Goal: Task Accomplishment & Management: Use online tool/utility

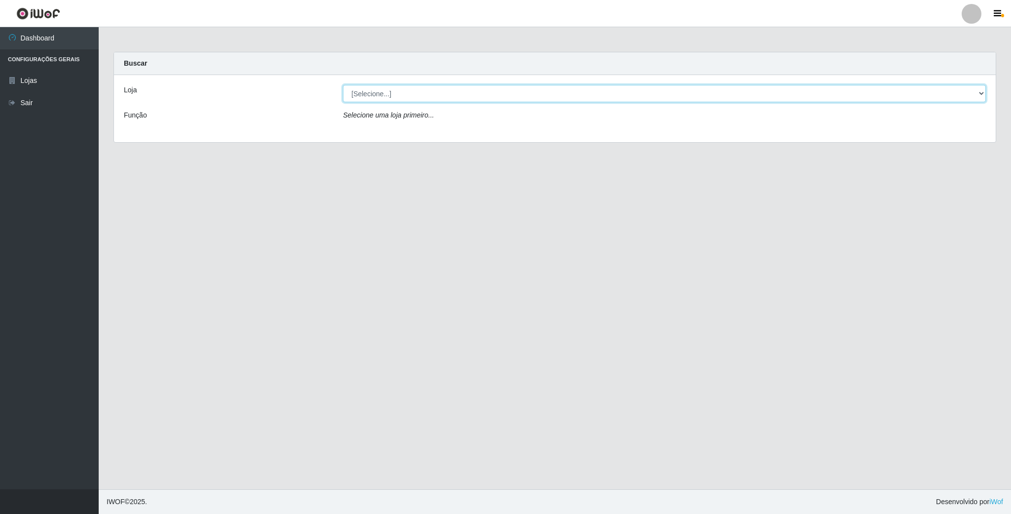
click at [656, 95] on select "[Selecione...] SuperFácil Atacado - Emaús" at bounding box center [664, 93] width 643 height 17
select select "407"
click at [343, 85] on select "[Selecione...] SuperFácil Atacado - Emaús" at bounding box center [664, 93] width 643 height 17
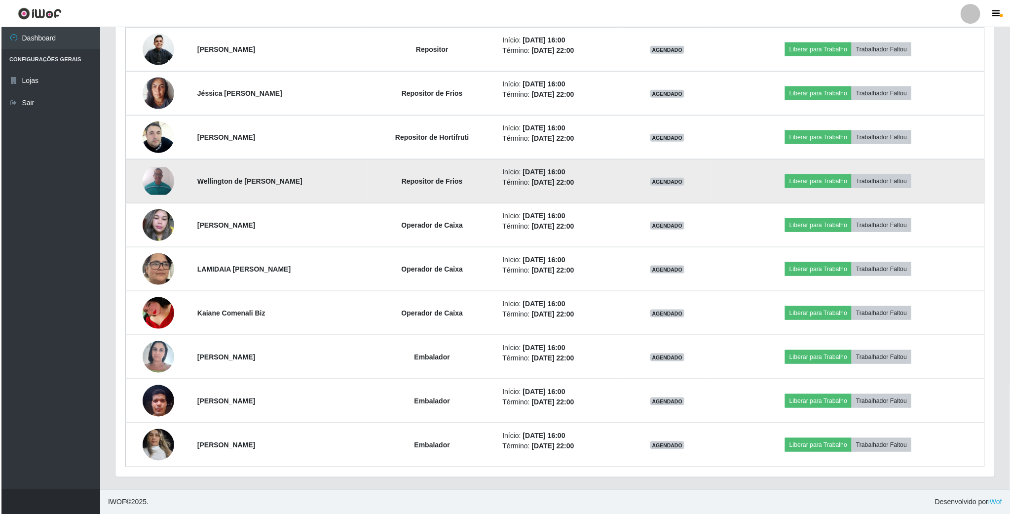
scroll to position [425, 0]
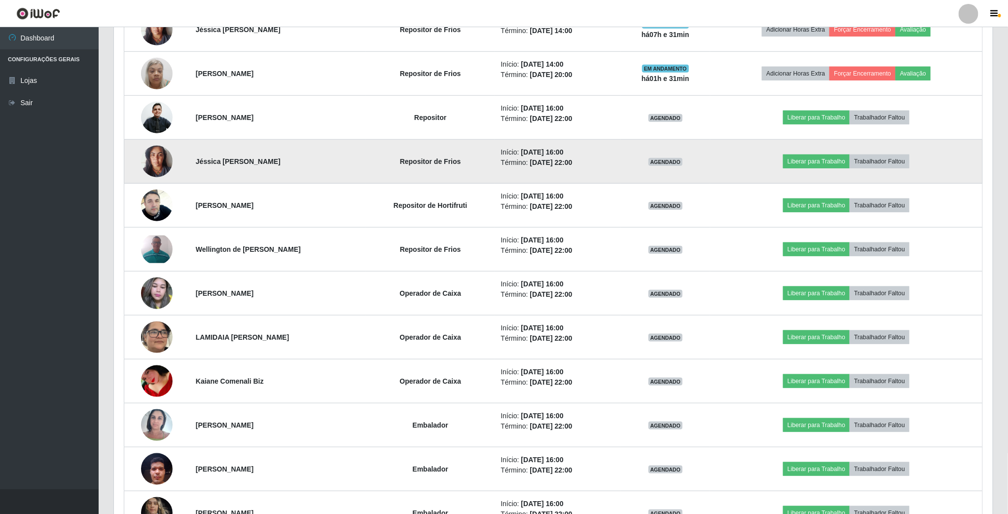
click at [160, 166] on img at bounding box center [157, 161] width 32 height 42
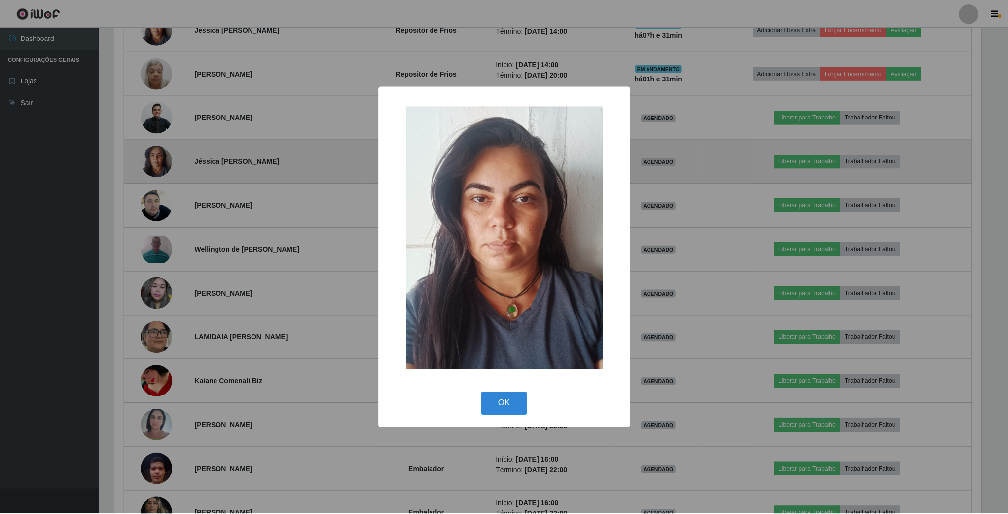
scroll to position [206, 870]
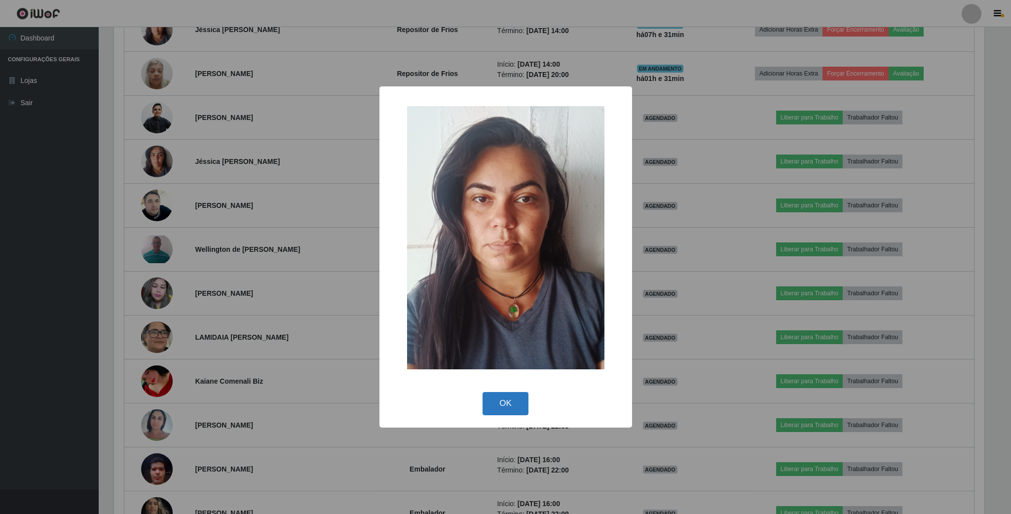
click at [516, 398] on button "OK" at bounding box center [505, 403] width 46 height 23
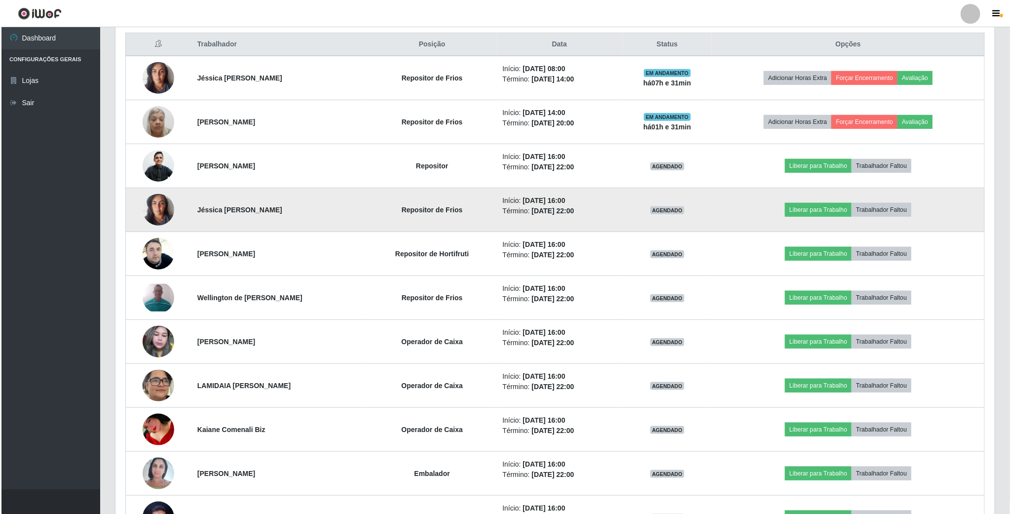
scroll to position [351, 0]
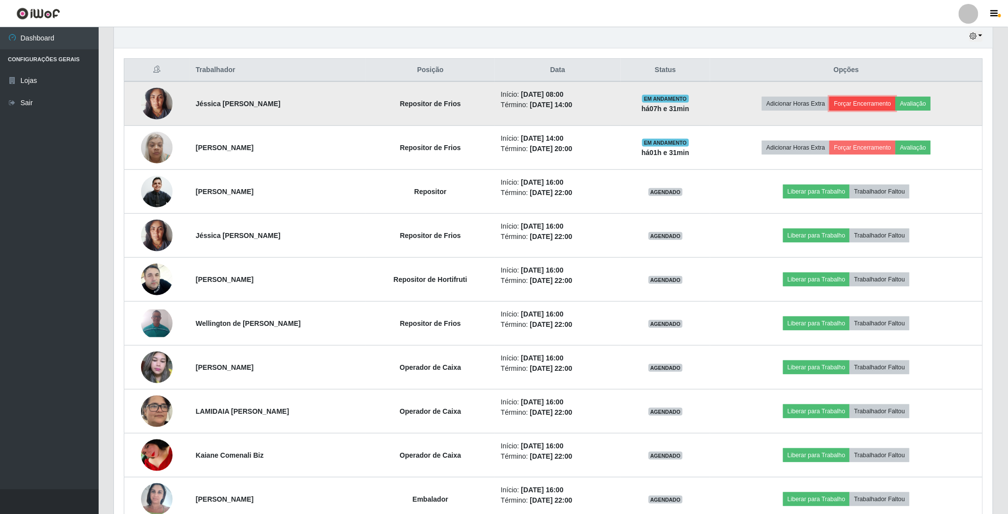
click at [860, 109] on button "Forçar Encerramento" at bounding box center [863, 104] width 66 height 14
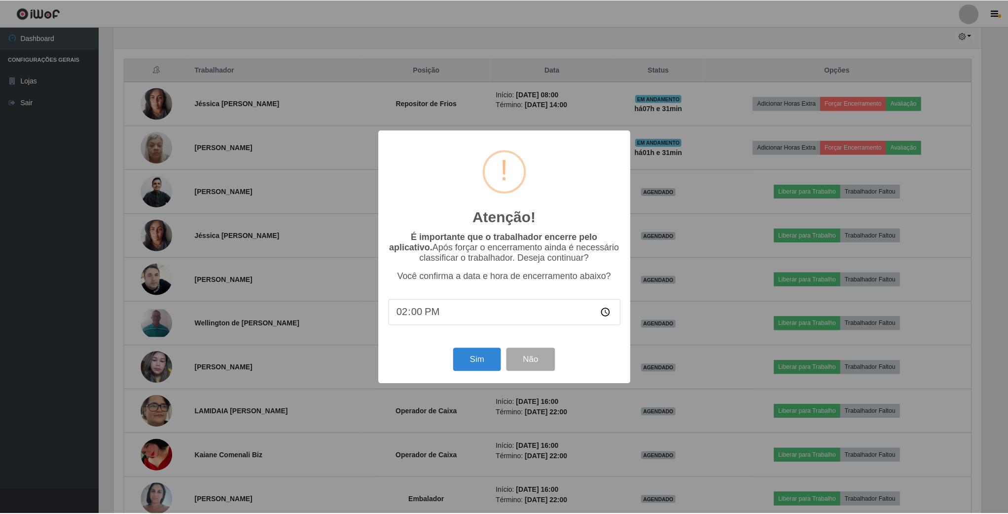
scroll to position [206, 870]
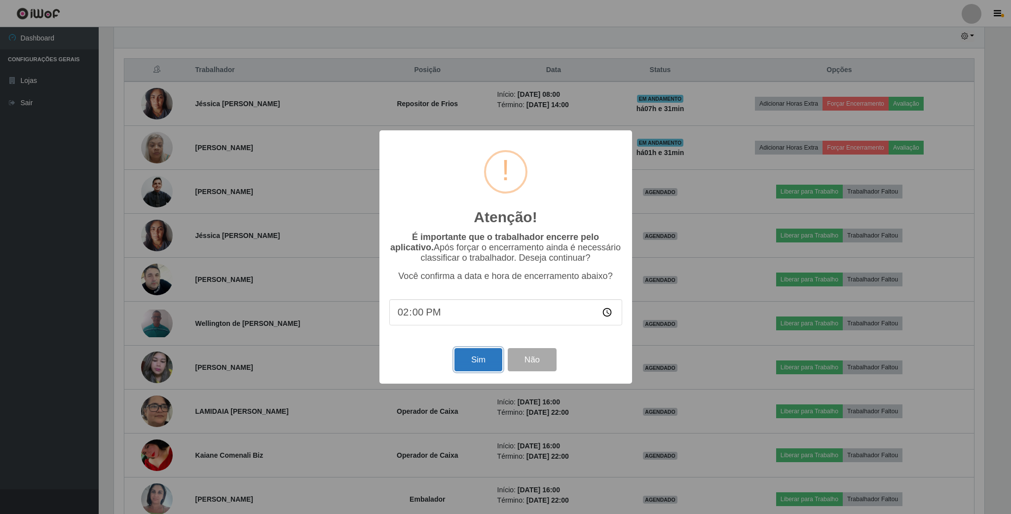
click at [479, 366] on button "Sim" at bounding box center [478, 359] width 48 height 23
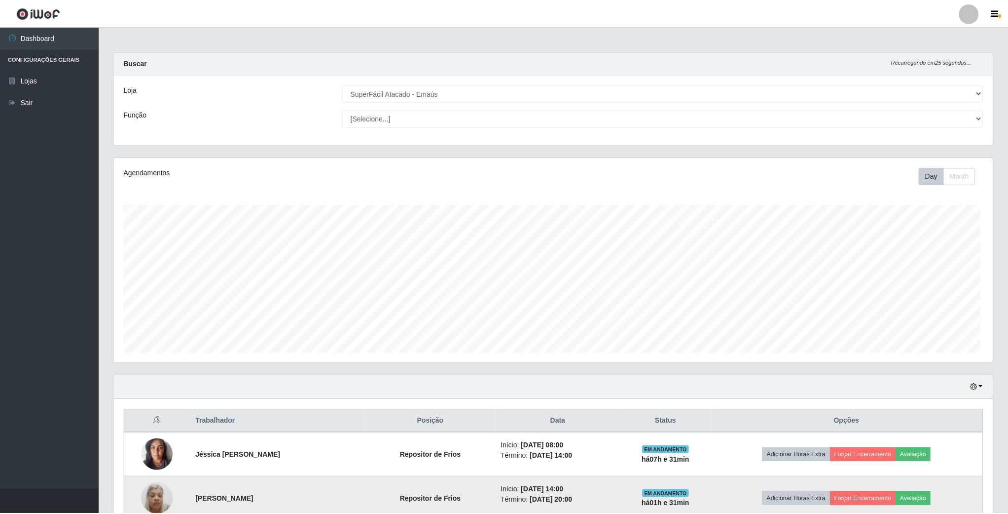
scroll to position [206, 881]
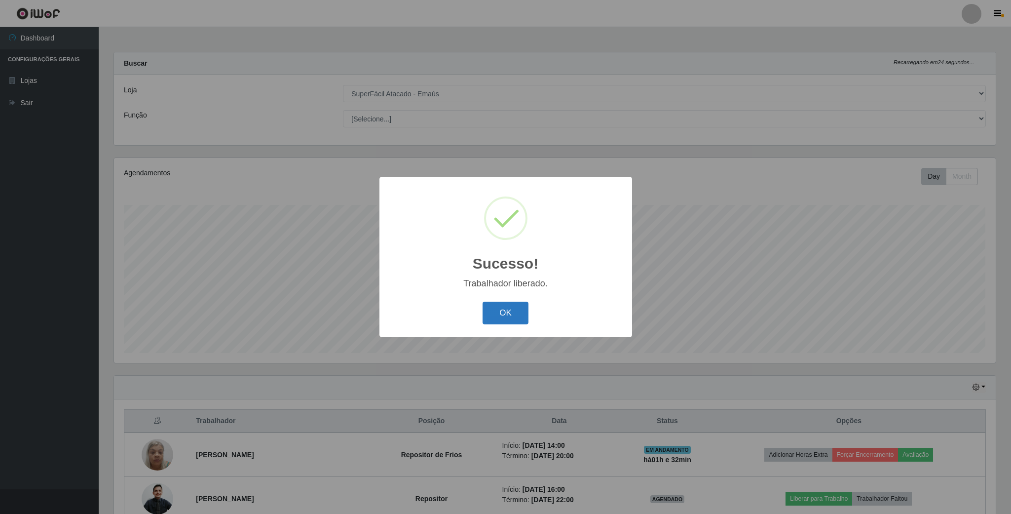
click at [490, 315] on button "OK" at bounding box center [505, 312] width 46 height 23
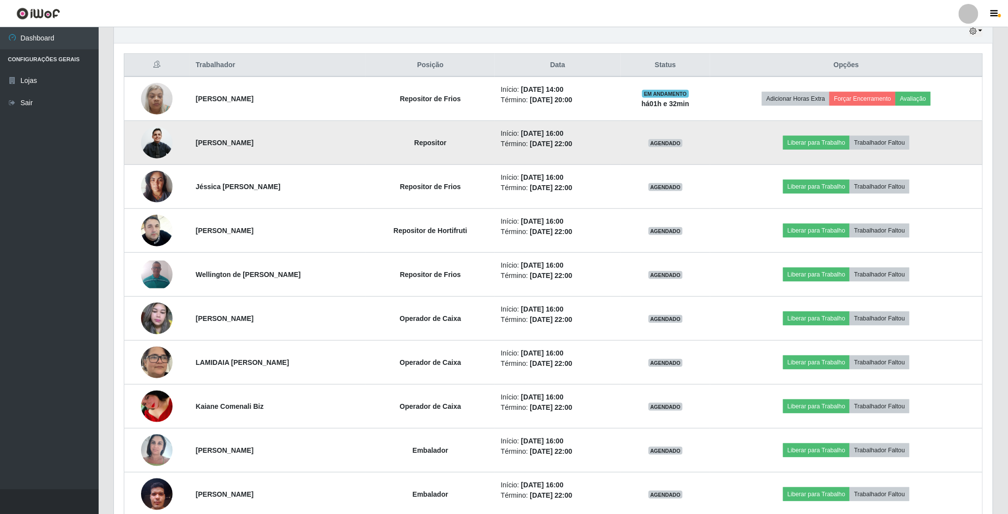
scroll to position [370, 0]
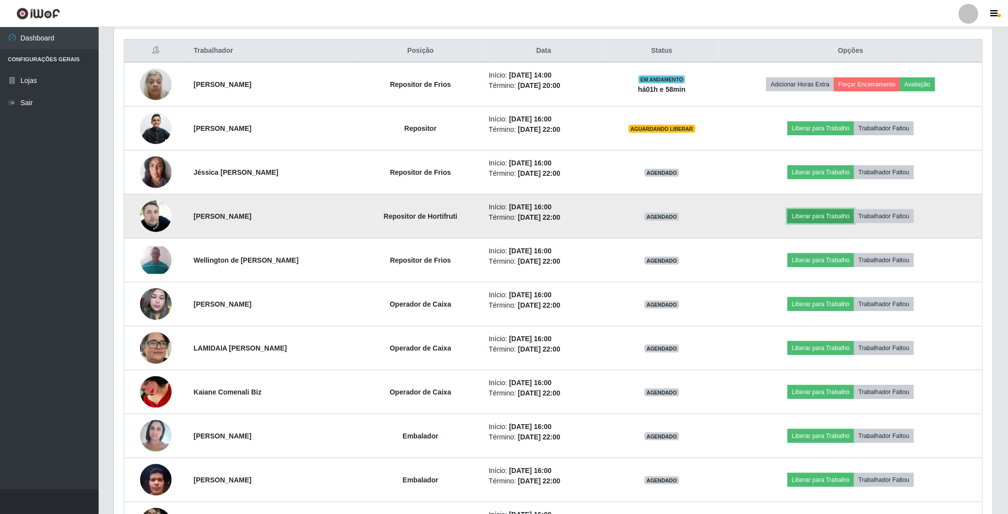
click at [842, 223] on button "Liberar para Trabalho" at bounding box center [821, 216] width 67 height 14
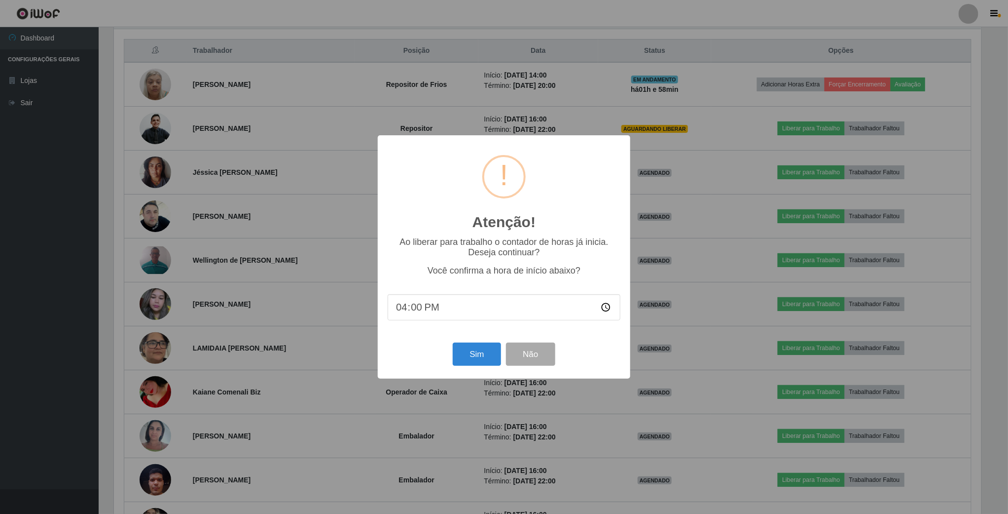
scroll to position [206, 870]
click at [490, 349] on button "Sim" at bounding box center [478, 353] width 48 height 23
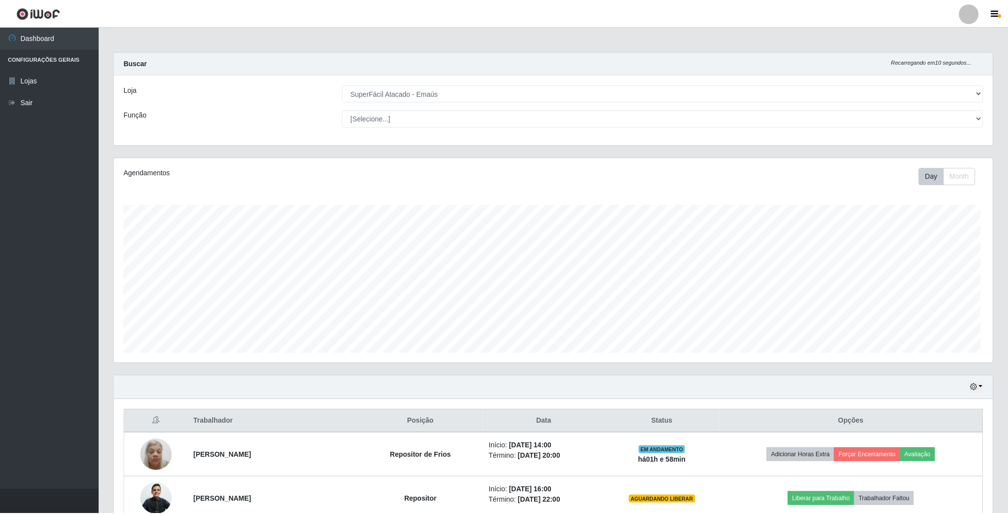
scroll to position [206, 881]
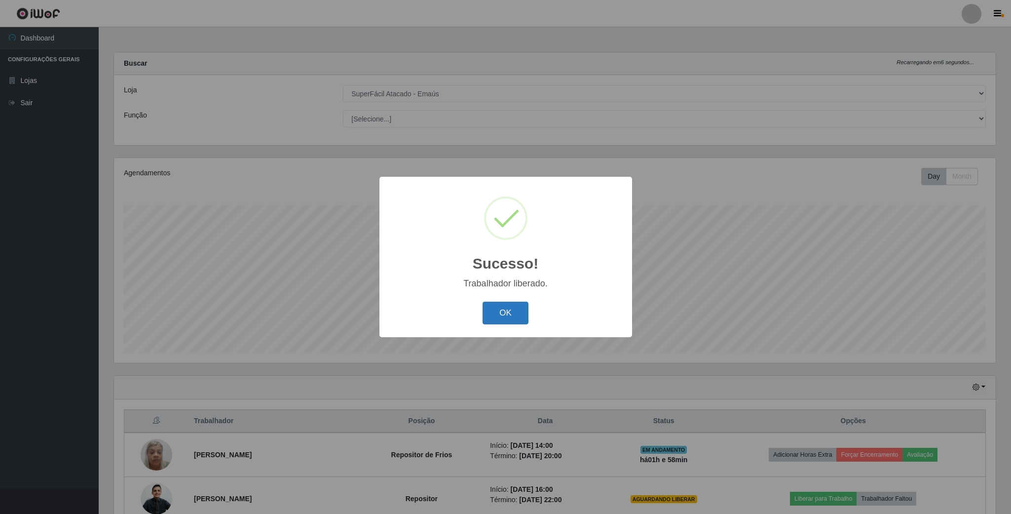
click at [526, 312] on button "OK" at bounding box center [505, 312] width 46 height 23
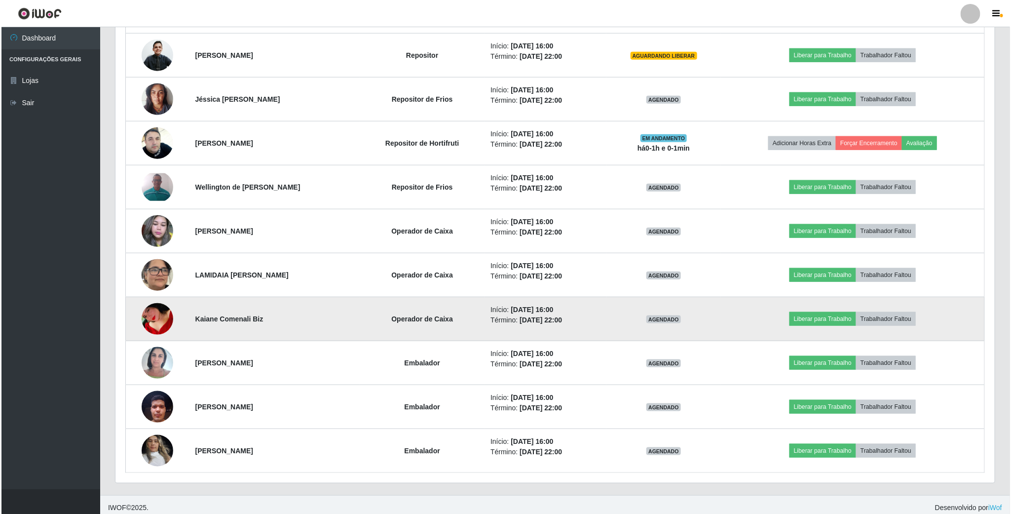
scroll to position [444, 0]
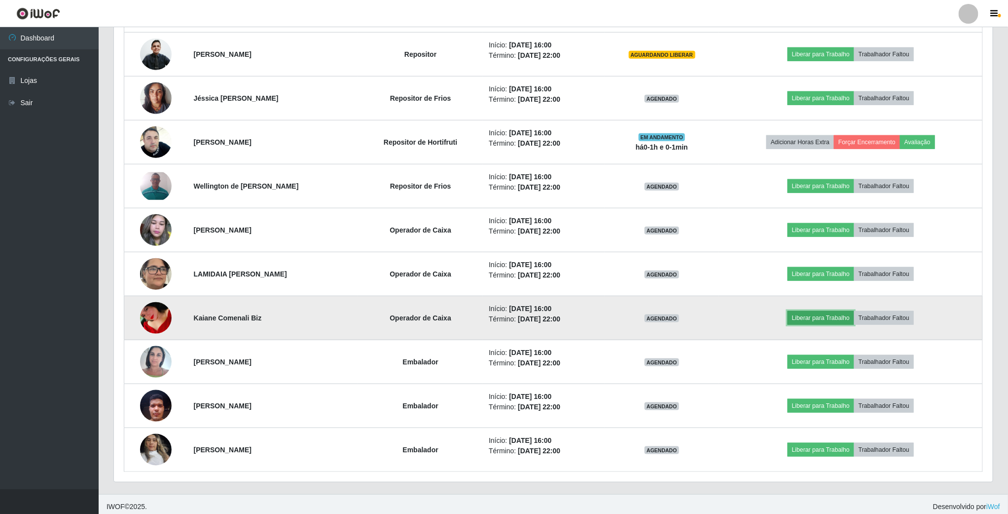
click at [812, 320] on button "Liberar para Trabalho" at bounding box center [821, 318] width 67 height 14
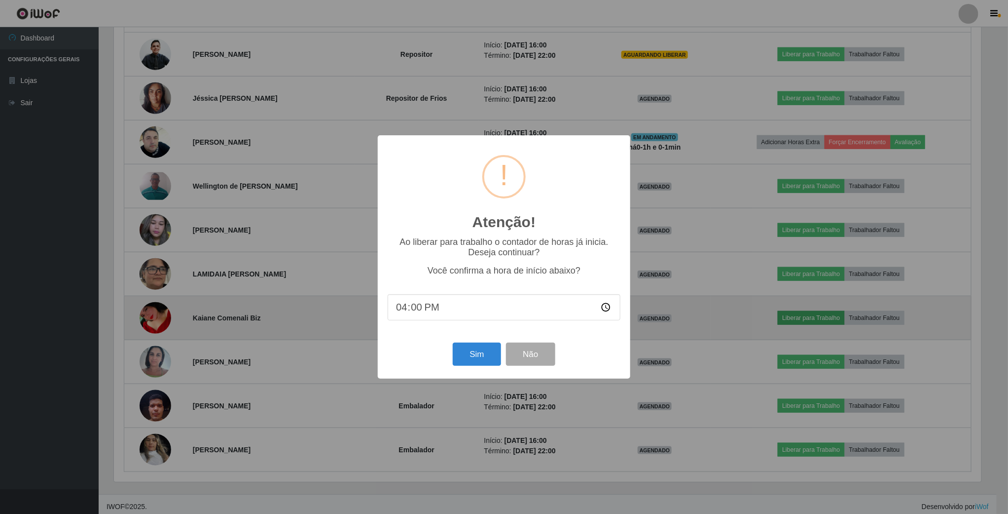
scroll to position [206, 870]
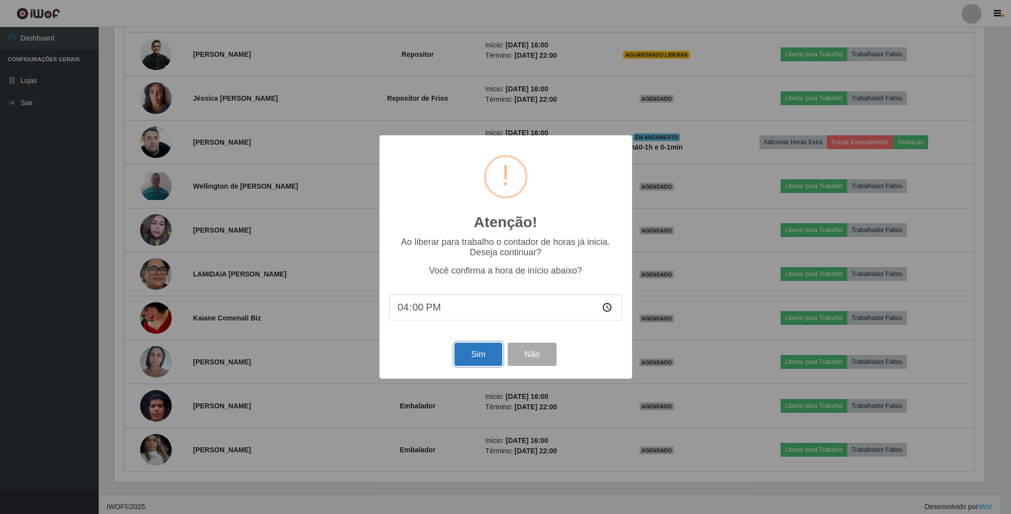
click at [479, 356] on button "Sim" at bounding box center [478, 353] width 48 height 23
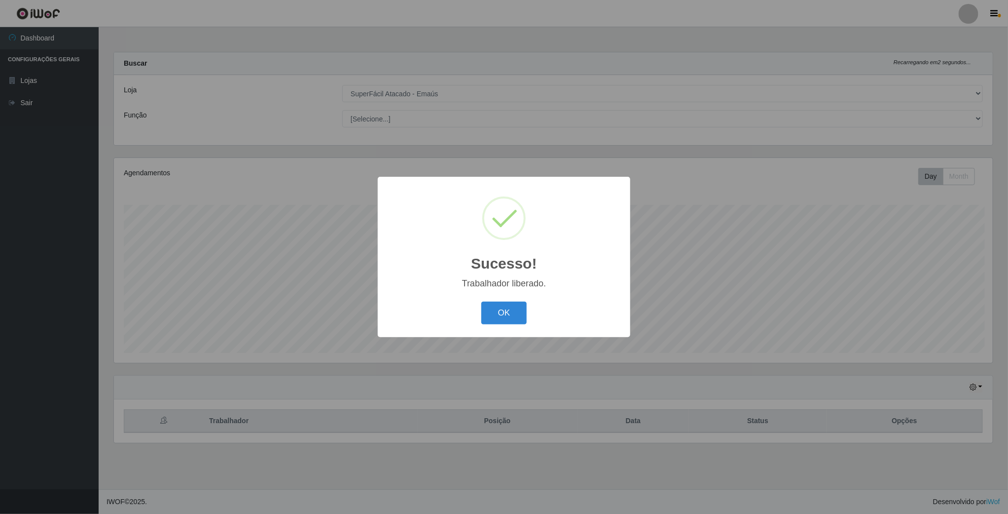
scroll to position [206, 881]
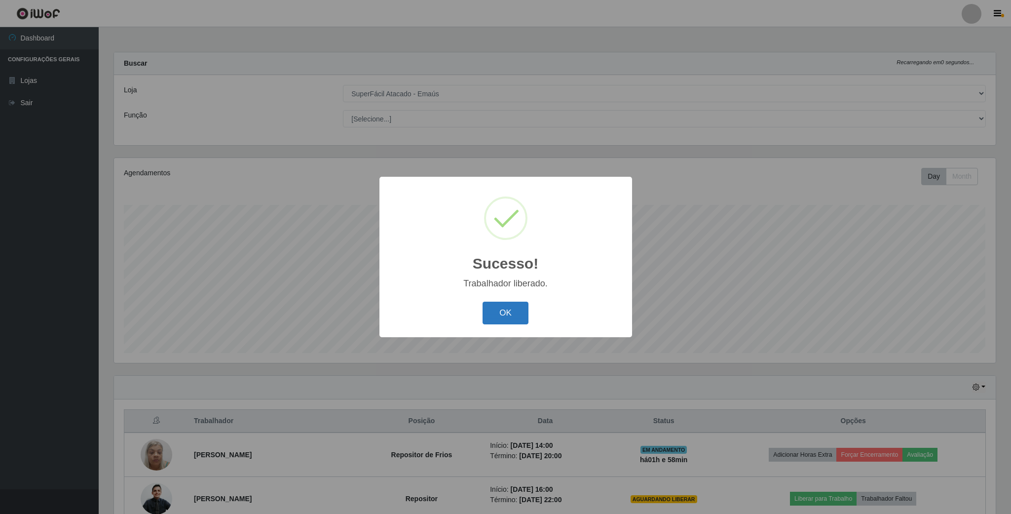
click at [527, 305] on button "OK" at bounding box center [505, 312] width 46 height 23
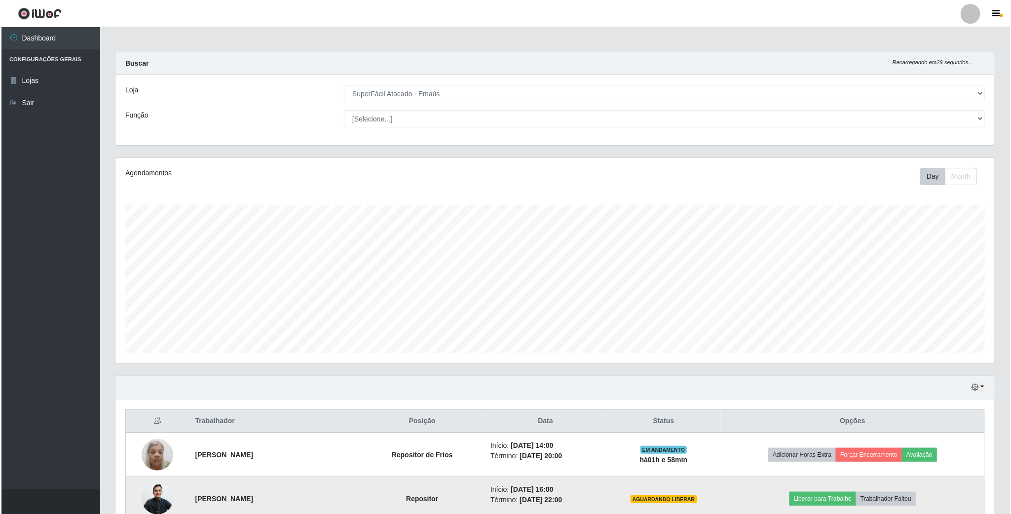
scroll to position [222, 0]
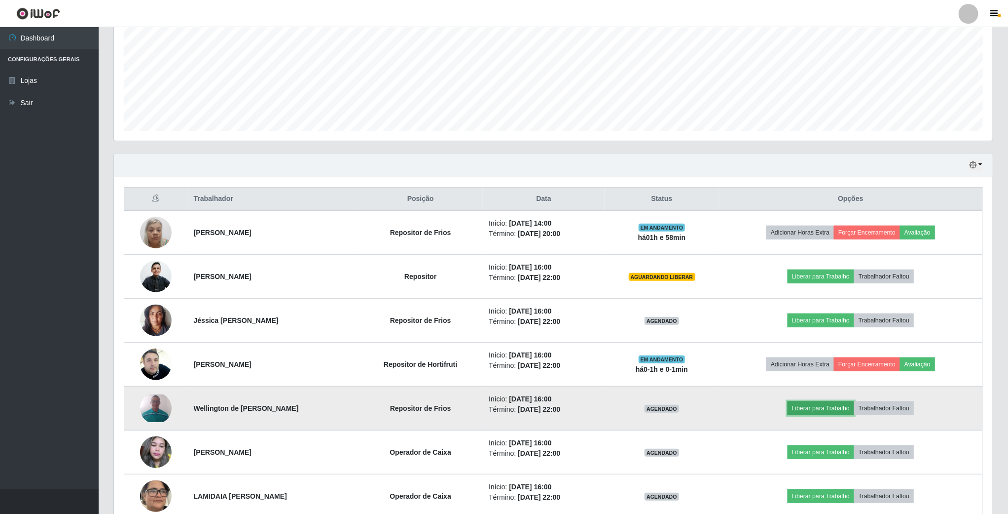
click at [851, 412] on button "Liberar para Trabalho" at bounding box center [821, 408] width 67 height 14
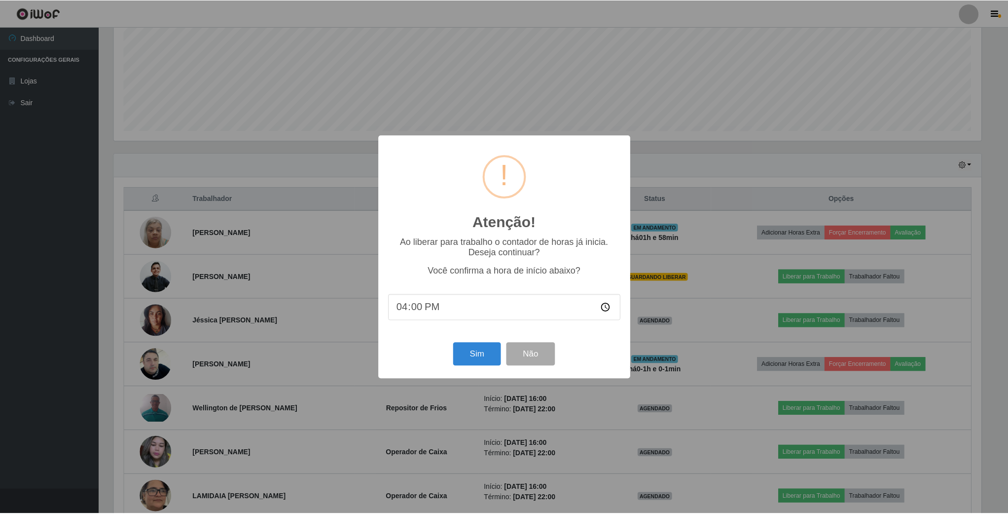
scroll to position [206, 870]
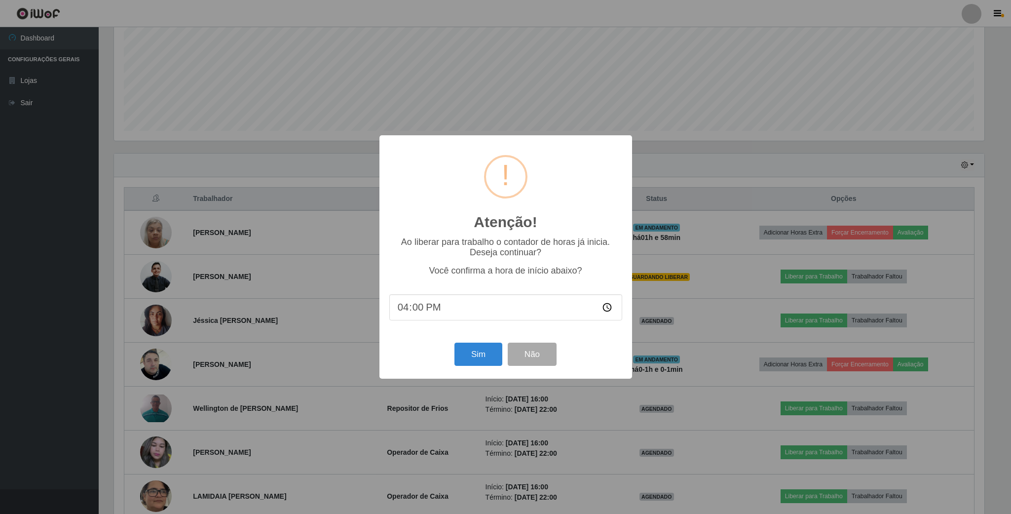
click at [480, 368] on div "Sim Não" at bounding box center [505, 354] width 233 height 28
click at [487, 353] on button "Sim" at bounding box center [478, 353] width 48 height 23
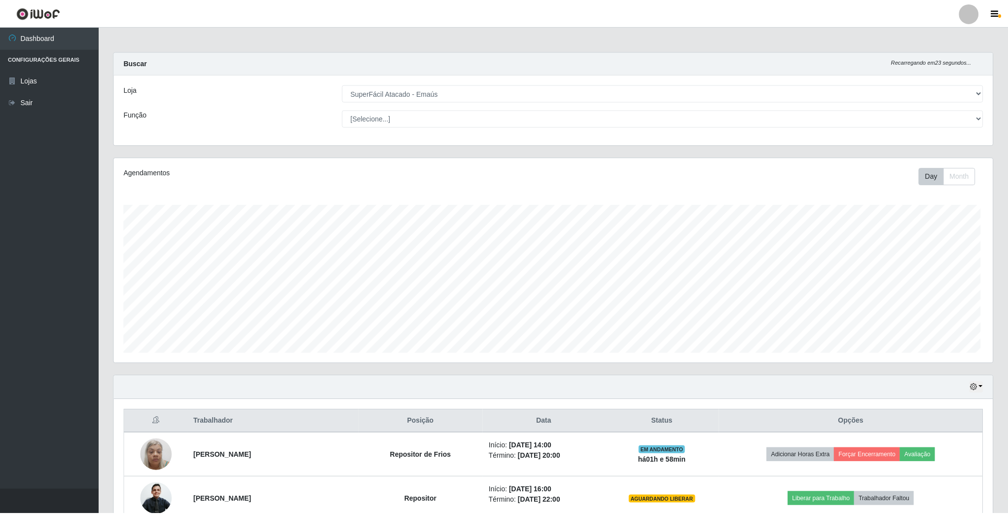
scroll to position [206, 881]
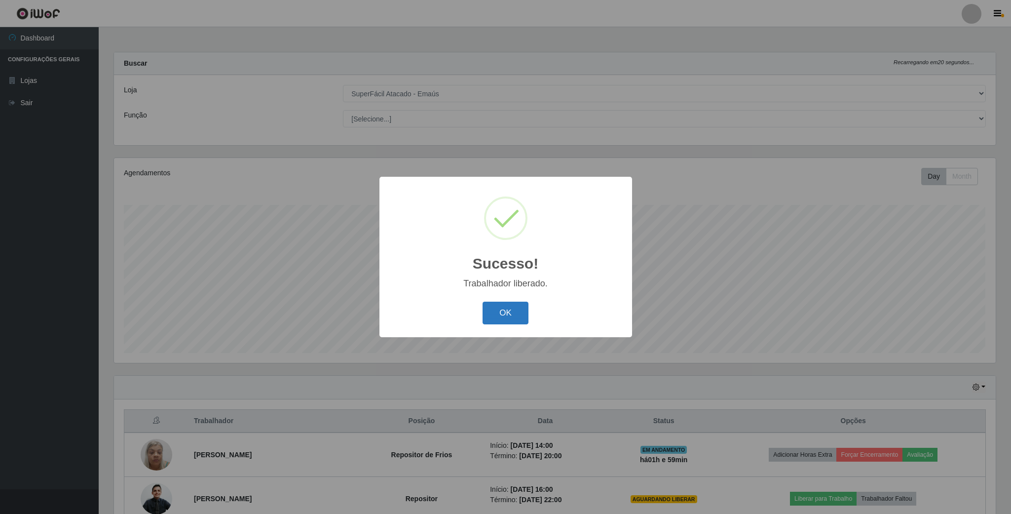
click at [510, 304] on button "OK" at bounding box center [505, 312] width 46 height 23
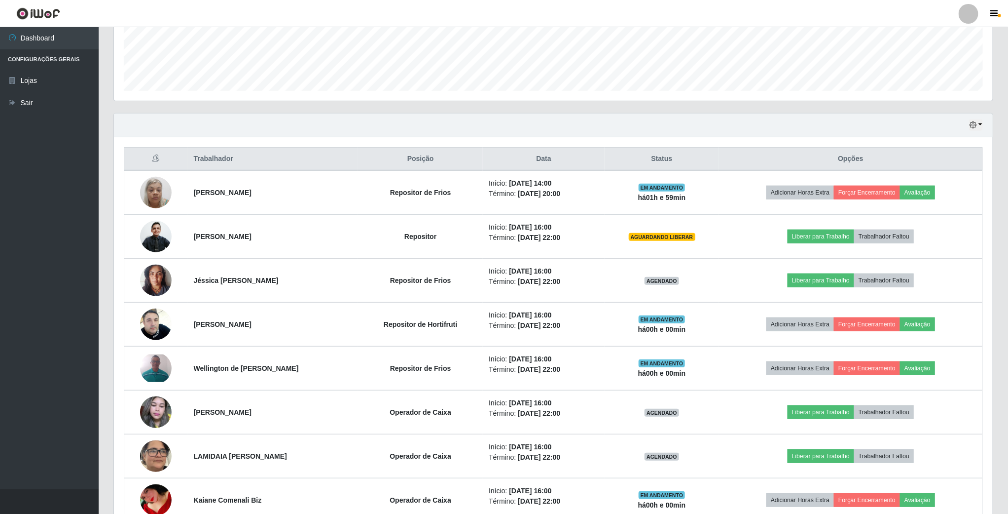
scroll to position [296, 0]
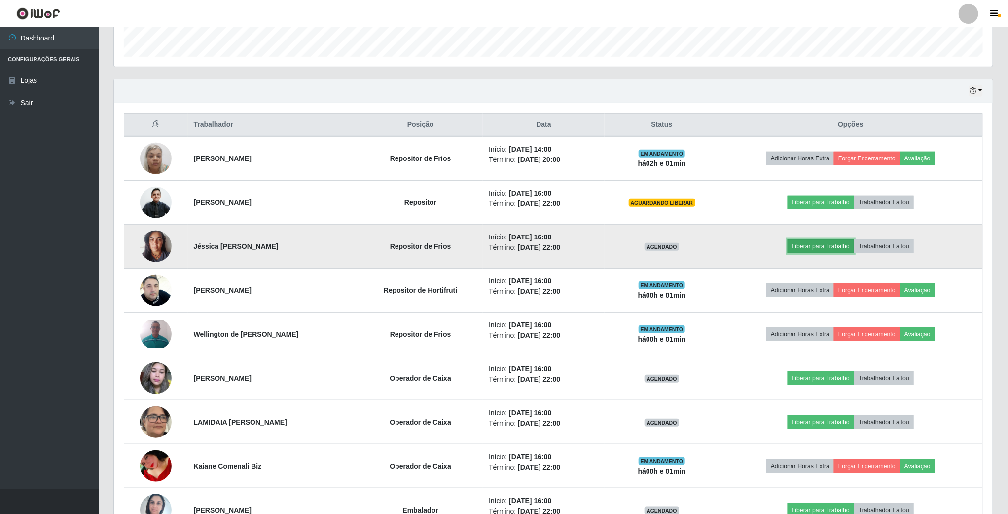
click at [835, 247] on button "Liberar para Trabalho" at bounding box center [821, 246] width 67 height 14
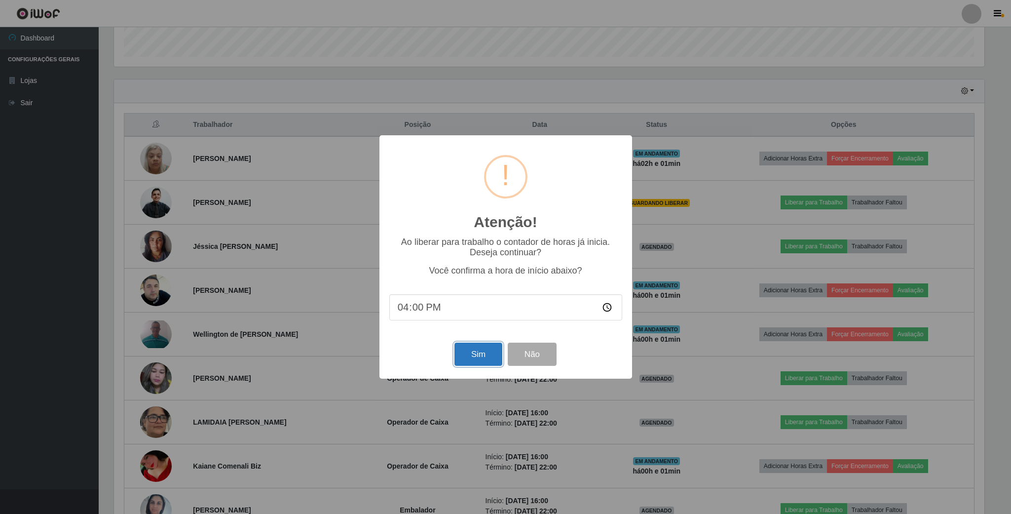
click at [483, 354] on button "Sim" at bounding box center [478, 353] width 48 height 23
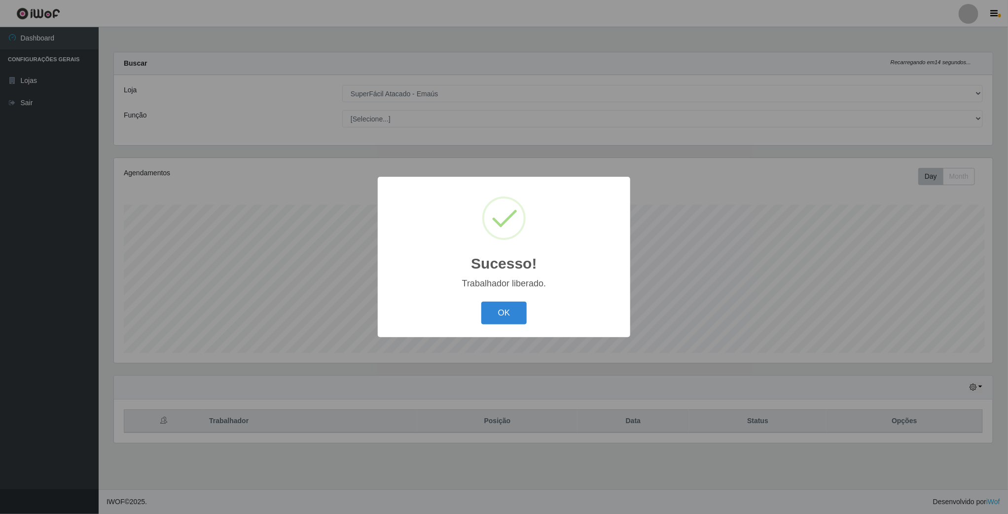
scroll to position [206, 881]
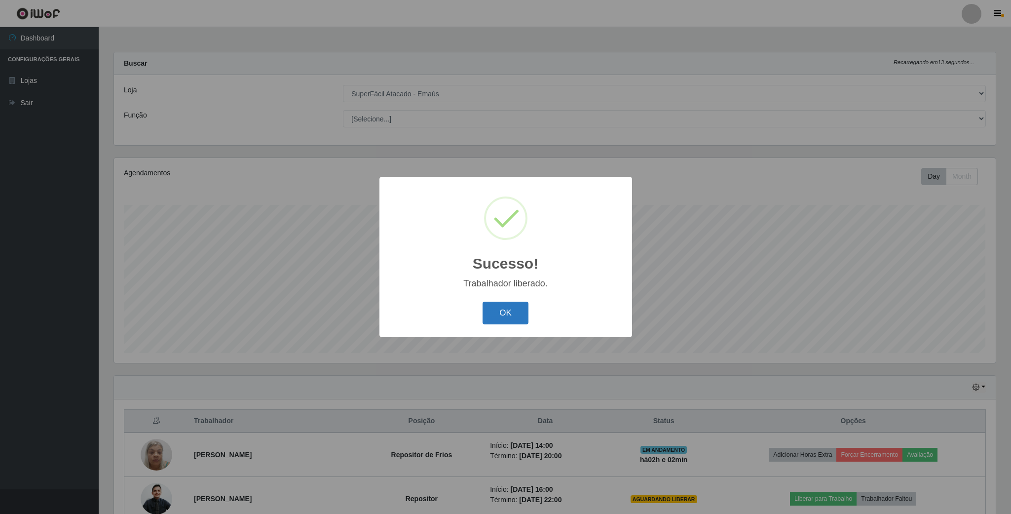
drag, startPoint x: 526, startPoint y: 313, endPoint x: 515, endPoint y: 314, distance: 10.9
click at [516, 314] on button "OK" at bounding box center [505, 312] width 46 height 23
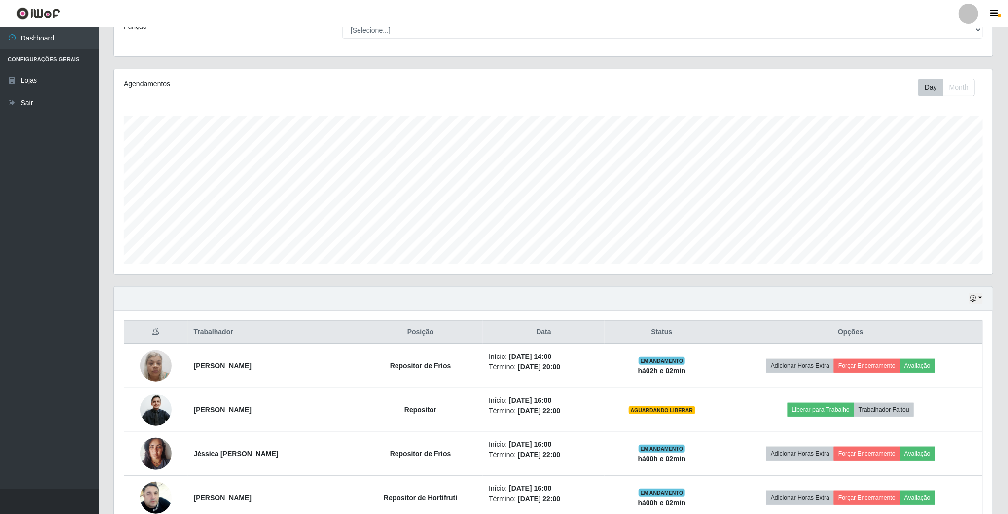
scroll to position [296, 0]
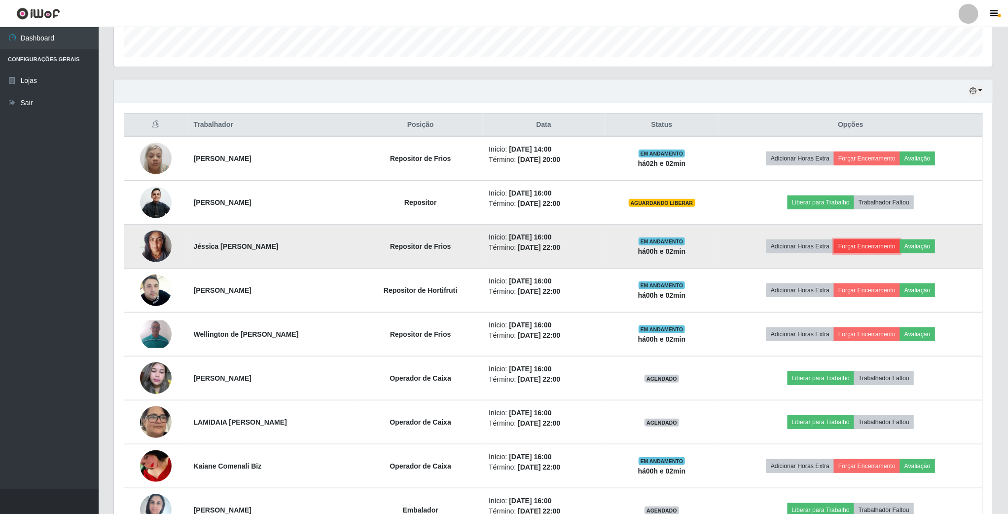
click at [896, 249] on button "Forçar Encerramento" at bounding box center [867, 246] width 66 height 14
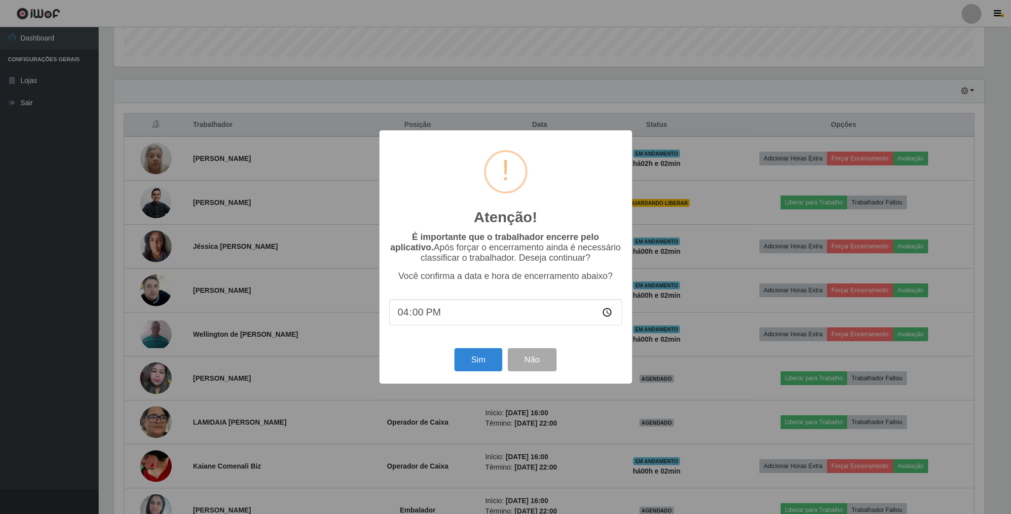
type input "16:02"
click at [487, 361] on button "Sim" at bounding box center [478, 359] width 48 height 23
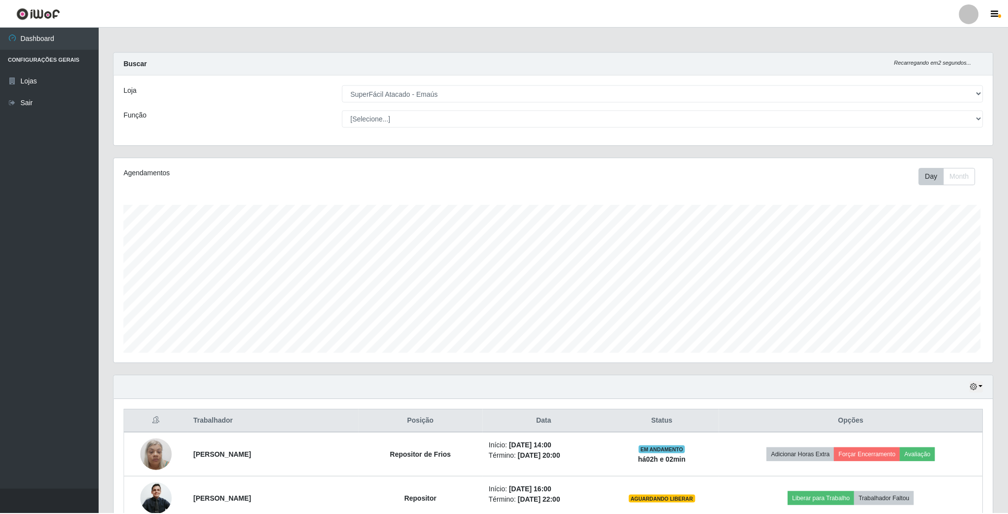
scroll to position [206, 881]
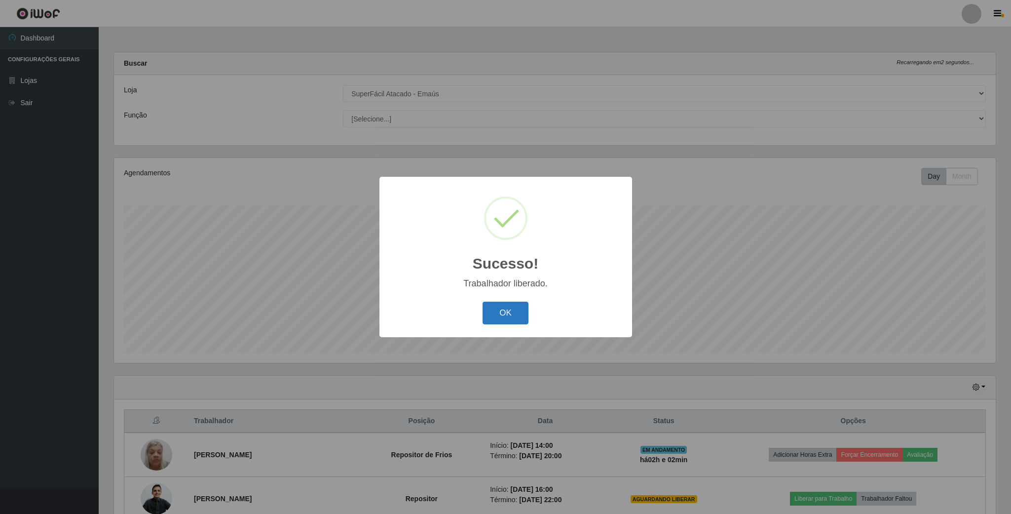
click at [510, 314] on button "OK" at bounding box center [505, 312] width 46 height 23
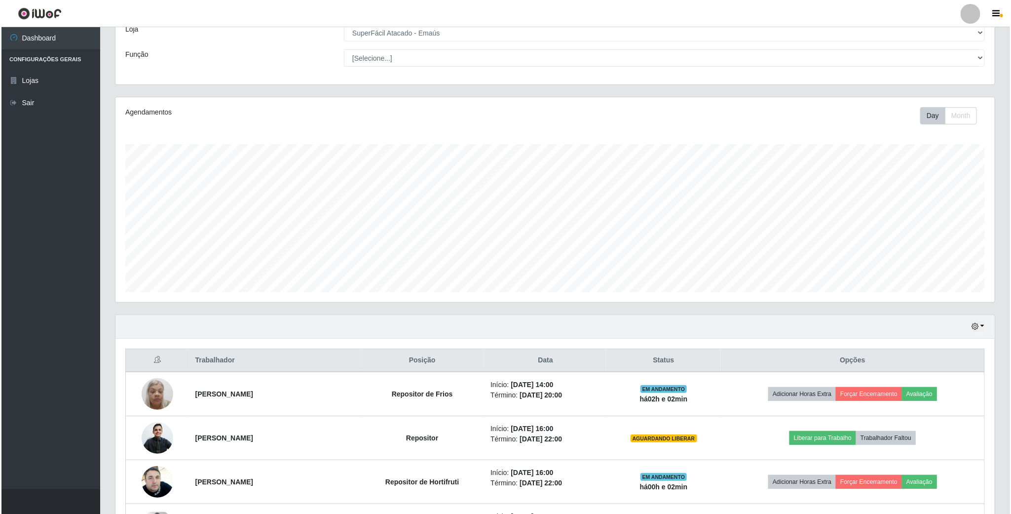
scroll to position [148, 0]
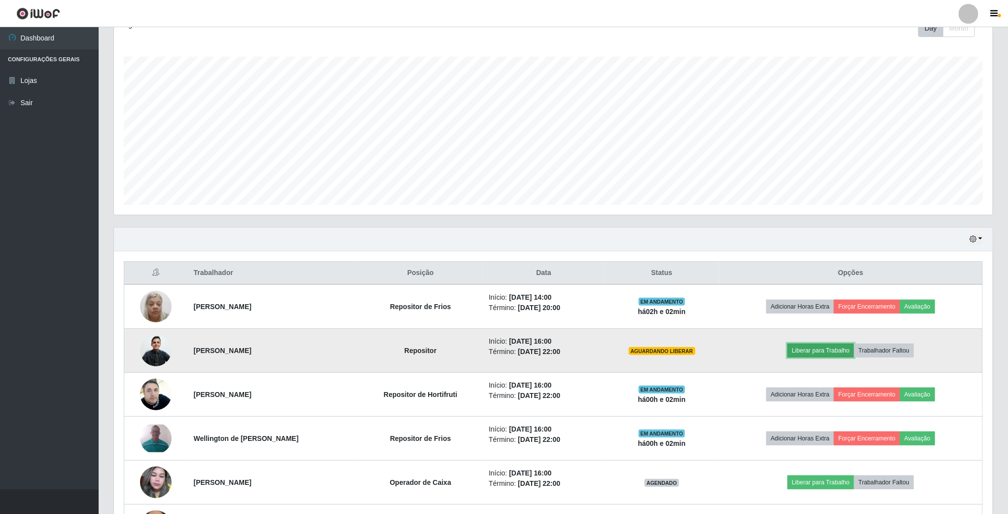
click at [832, 356] on button "Liberar para Trabalho" at bounding box center [821, 350] width 67 height 14
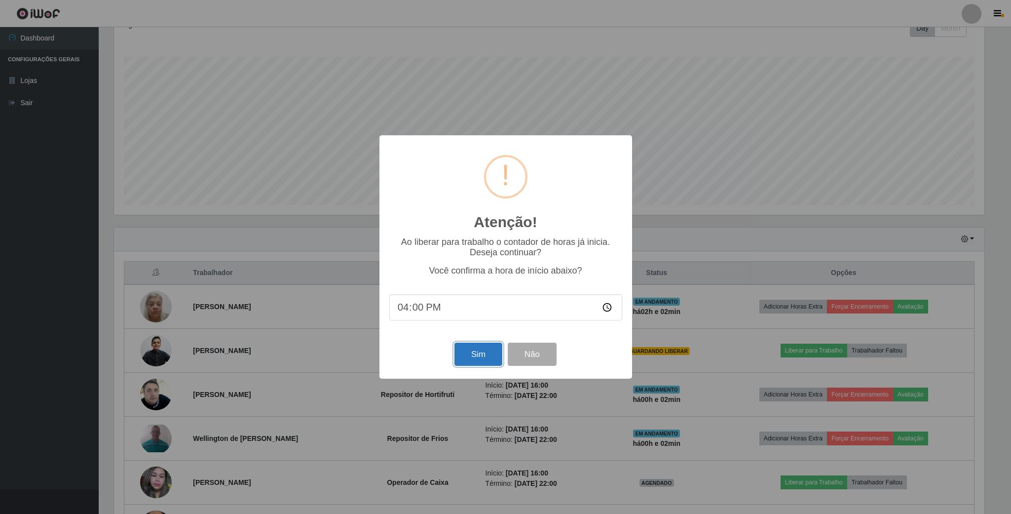
click at [474, 354] on button "Sim" at bounding box center [478, 353] width 48 height 23
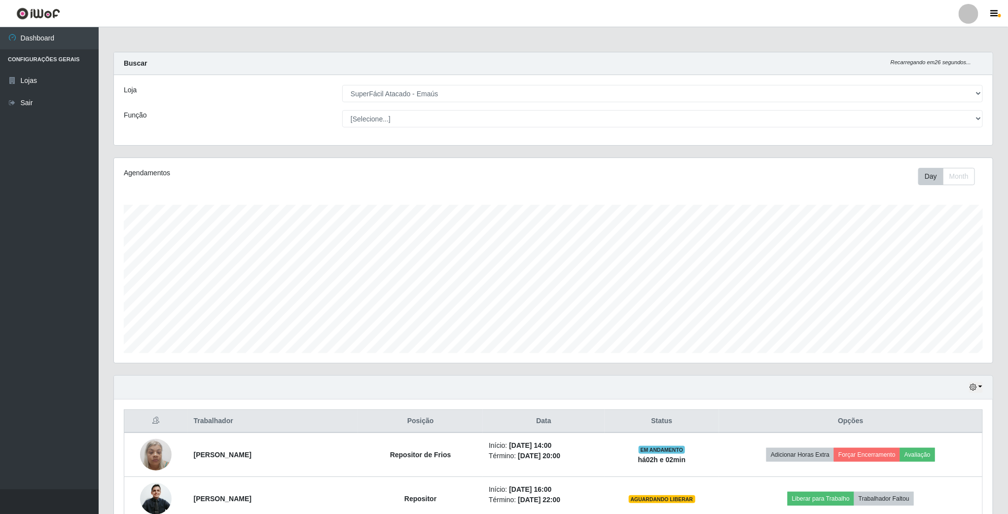
scroll to position [206, 881]
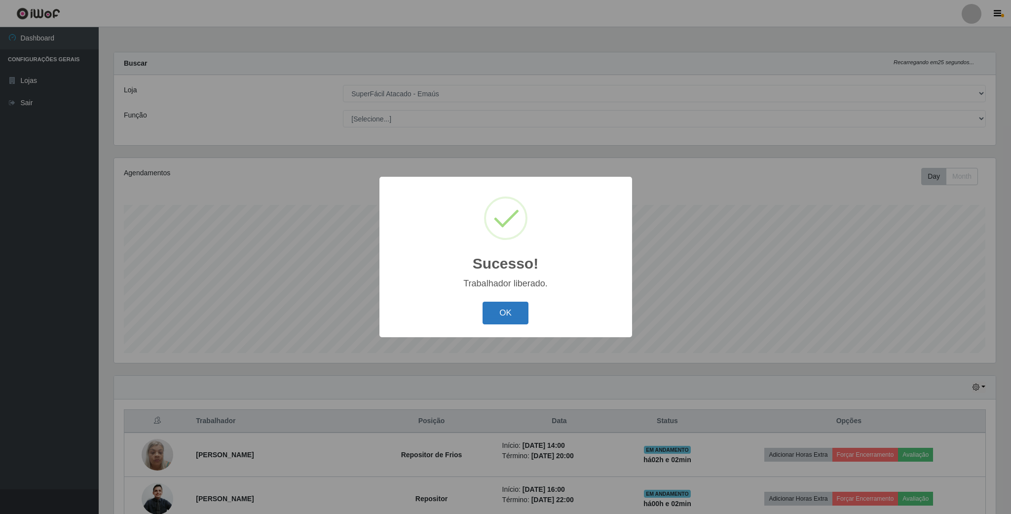
click at [501, 317] on button "OK" at bounding box center [505, 312] width 46 height 23
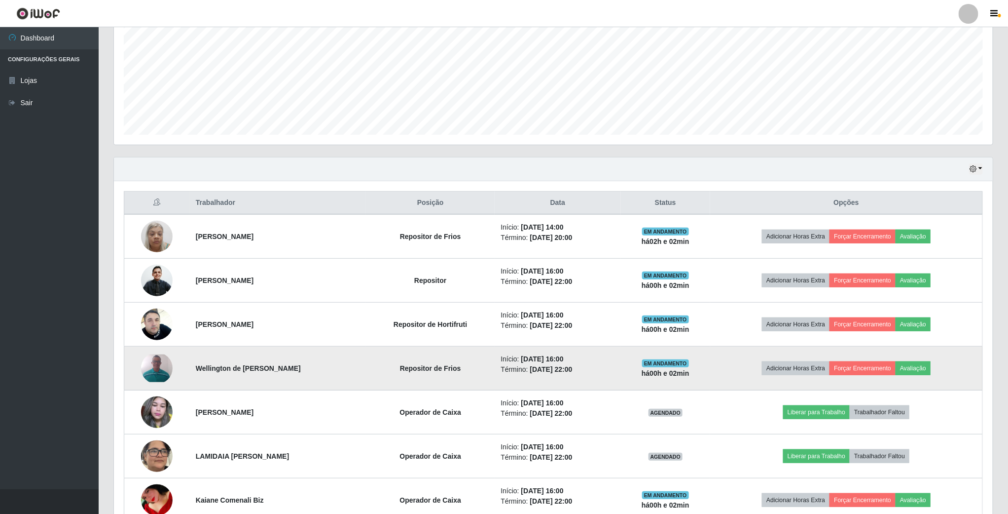
scroll to position [0, 0]
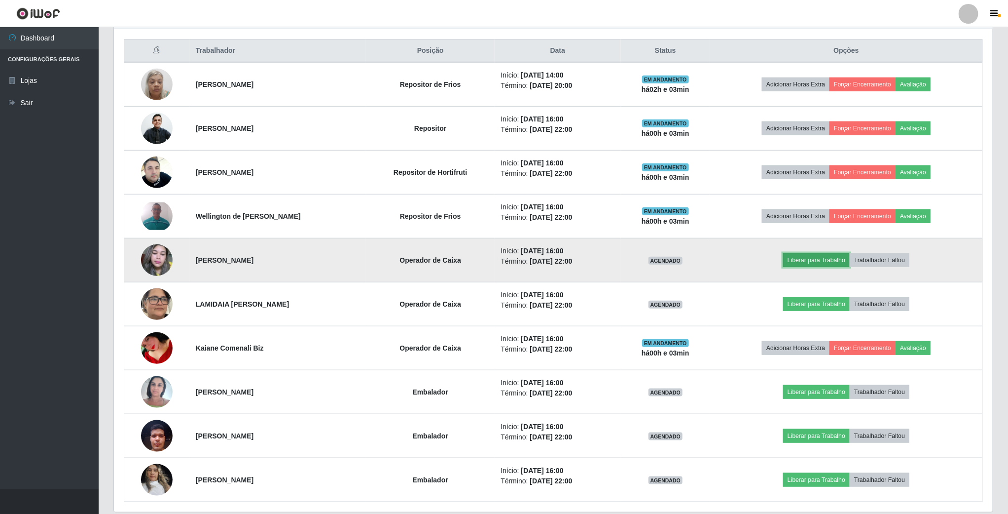
click at [850, 257] on button "Liberar para Trabalho" at bounding box center [816, 260] width 67 height 14
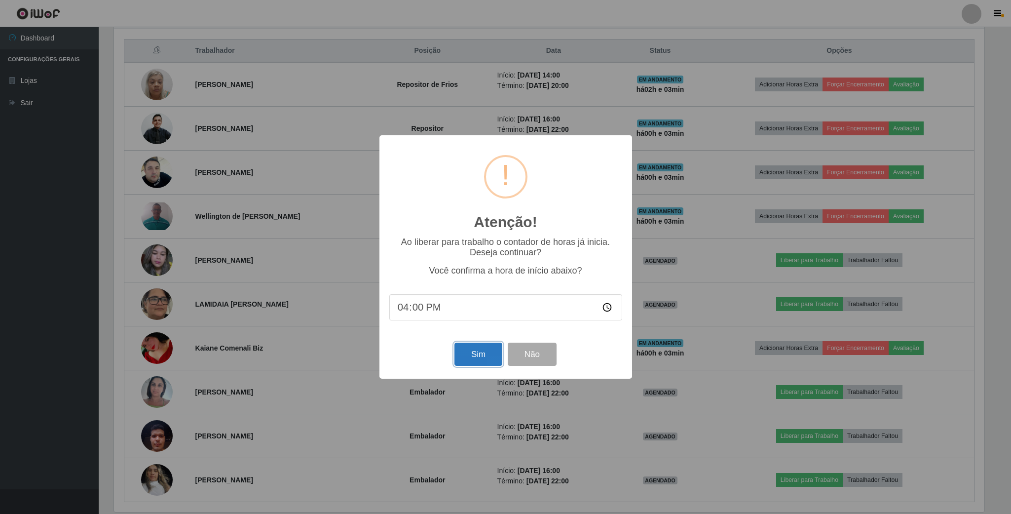
click at [479, 363] on button "Sim" at bounding box center [478, 353] width 48 height 23
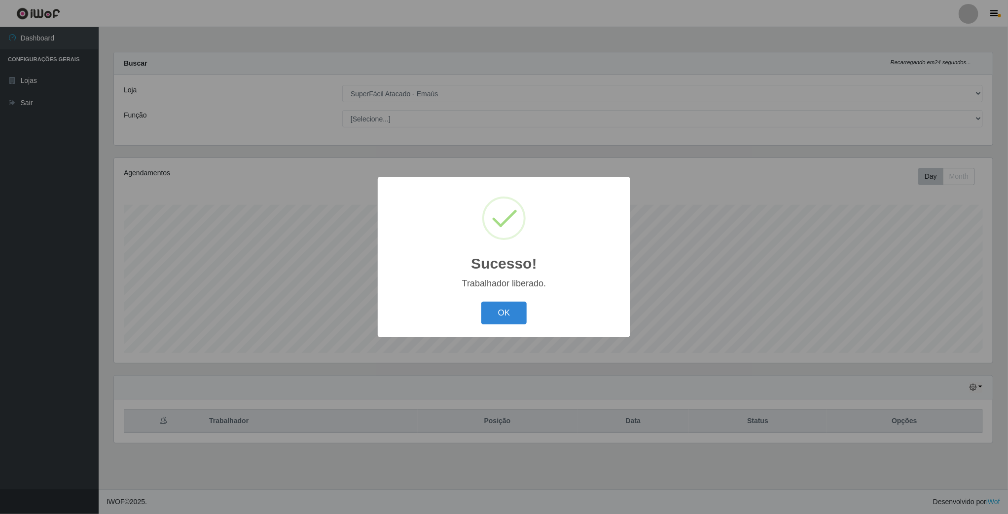
scroll to position [206, 881]
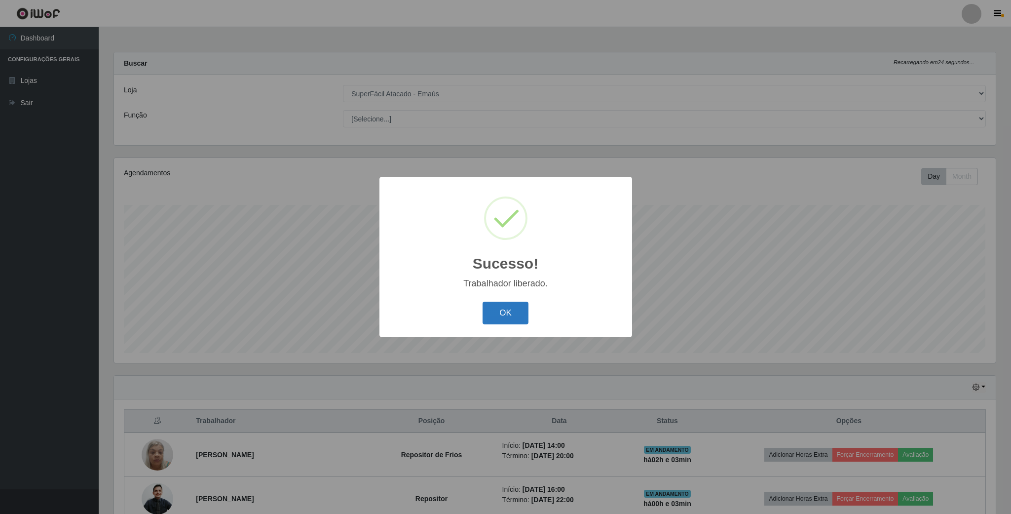
click at [499, 315] on button "OK" at bounding box center [505, 312] width 46 height 23
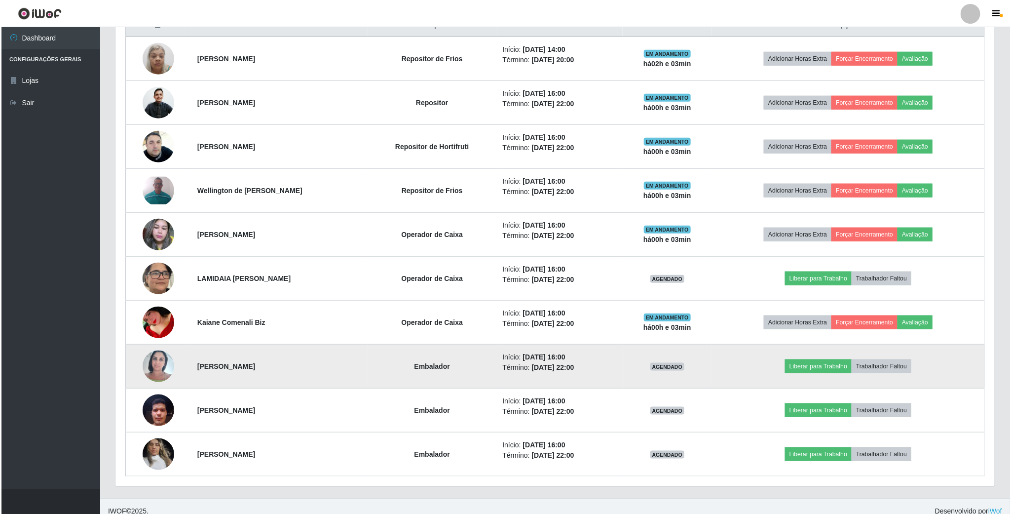
scroll to position [410, 0]
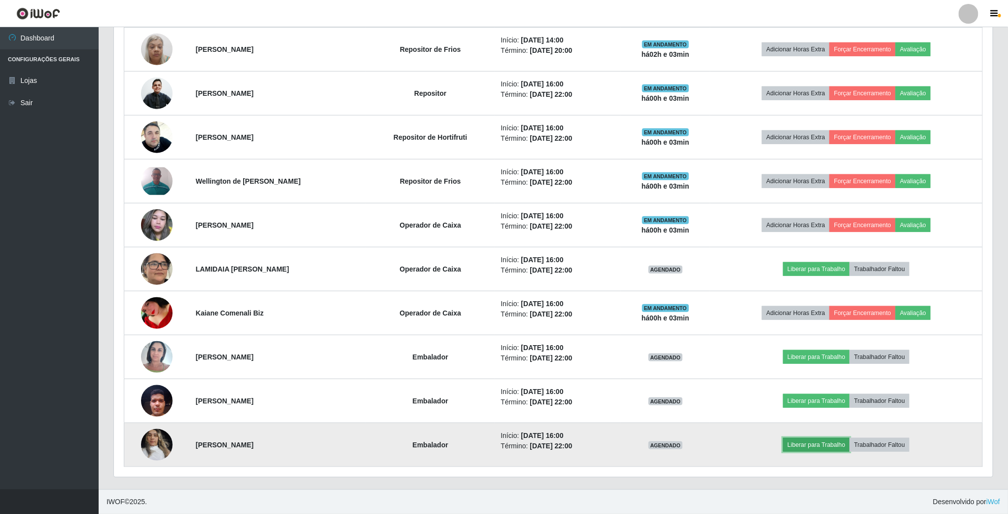
click at [820, 447] on button "Liberar para Trabalho" at bounding box center [816, 445] width 67 height 14
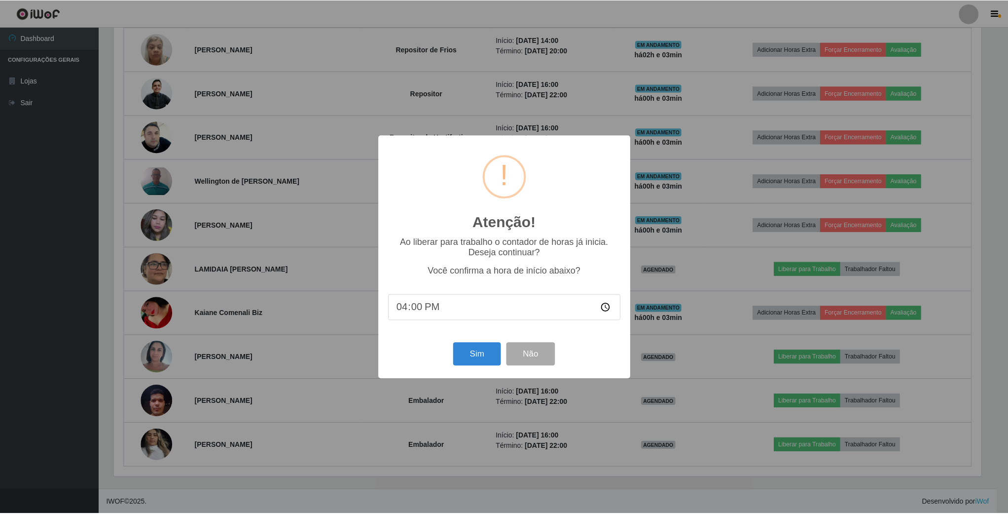
scroll to position [206, 870]
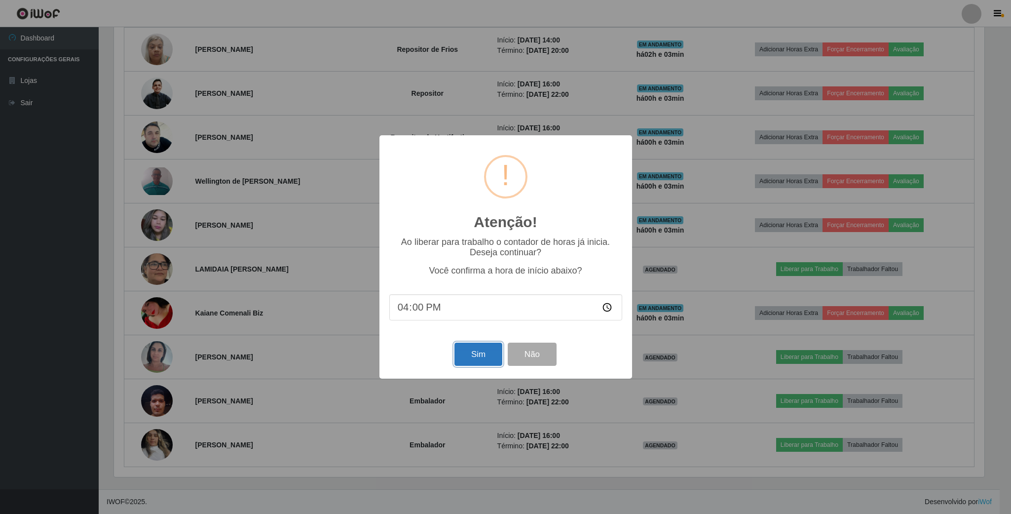
click at [482, 351] on button "Sim" at bounding box center [478, 353] width 48 height 23
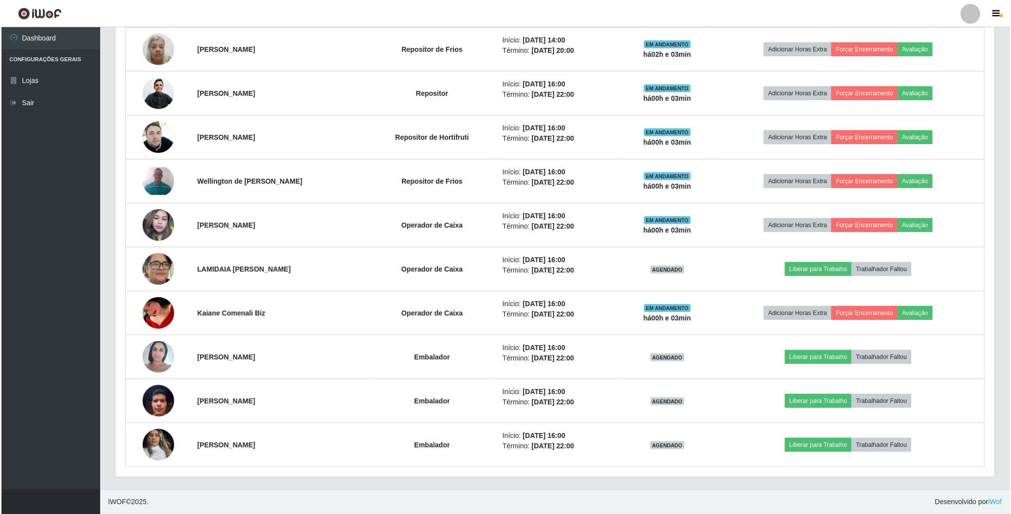
scroll to position [206, 881]
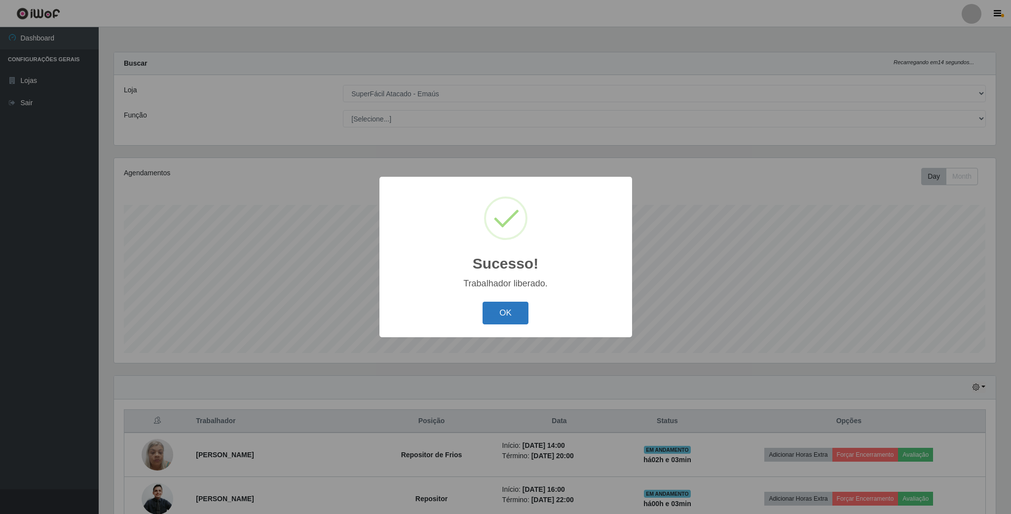
click at [513, 316] on button "OK" at bounding box center [505, 312] width 46 height 23
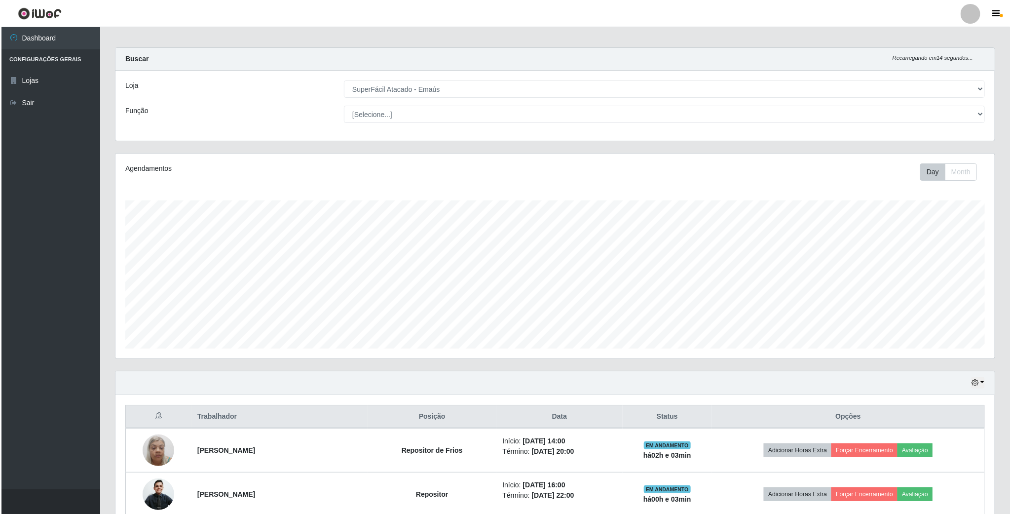
scroll to position [410, 0]
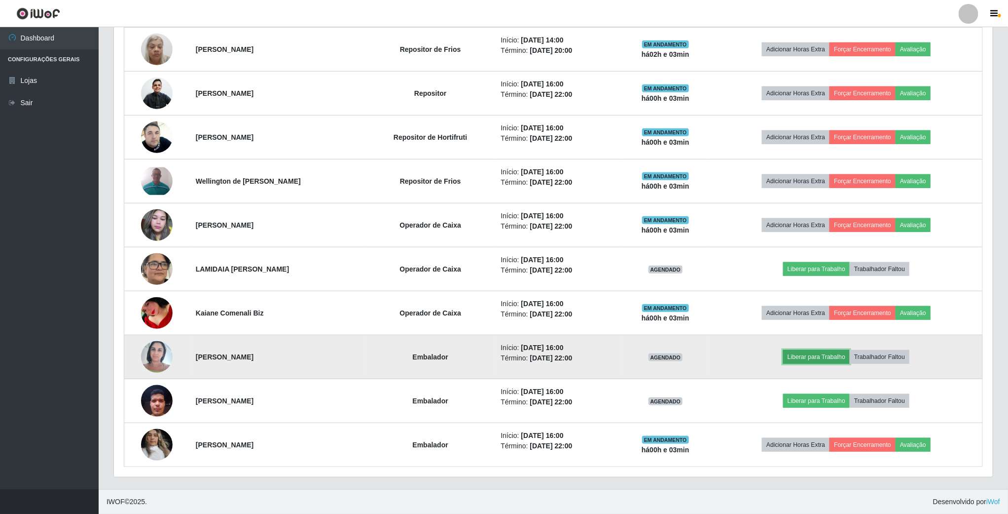
click at [844, 359] on button "Liberar para Trabalho" at bounding box center [816, 357] width 67 height 14
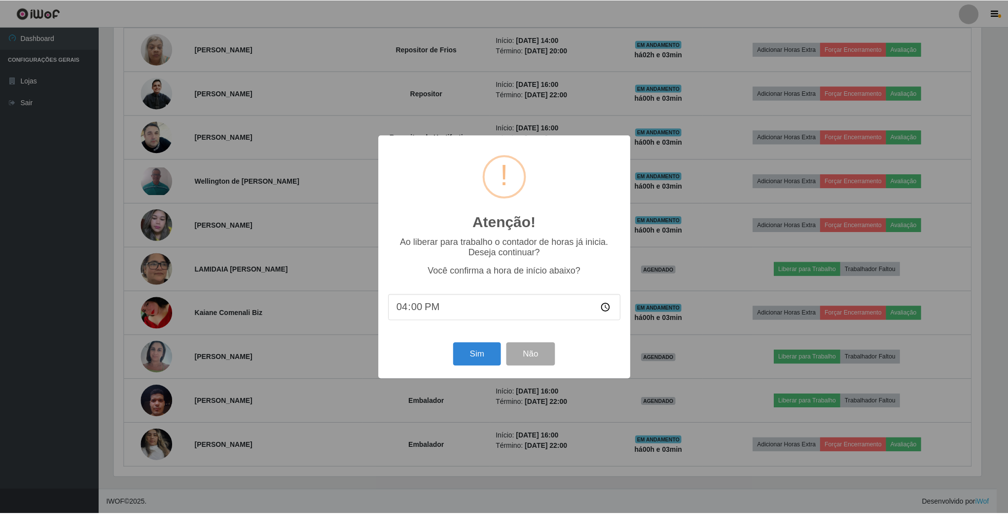
scroll to position [206, 870]
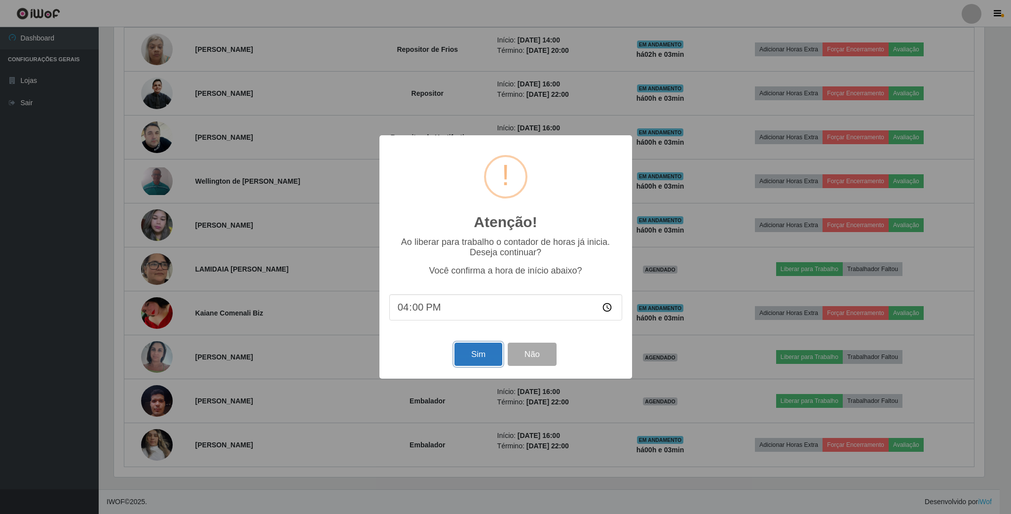
click at [484, 360] on button "Sim" at bounding box center [478, 353] width 48 height 23
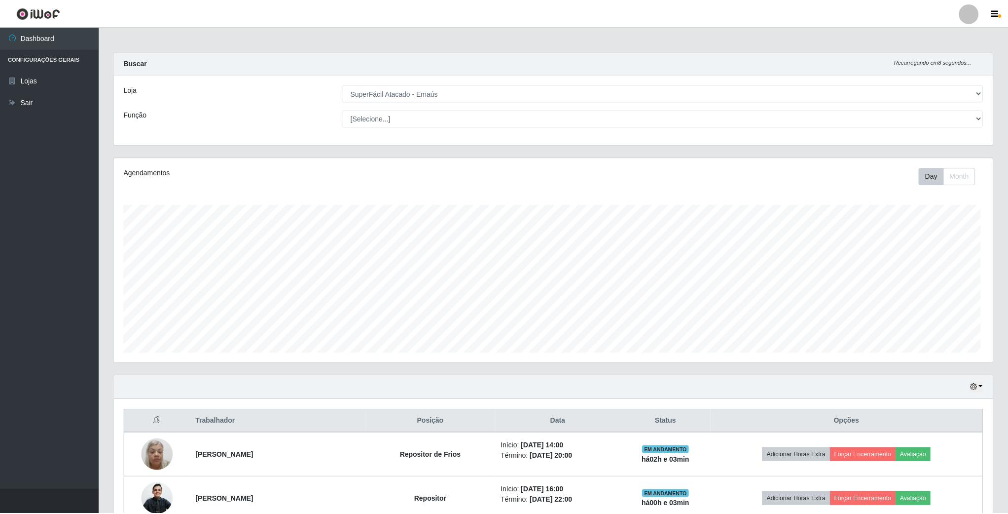
scroll to position [206, 881]
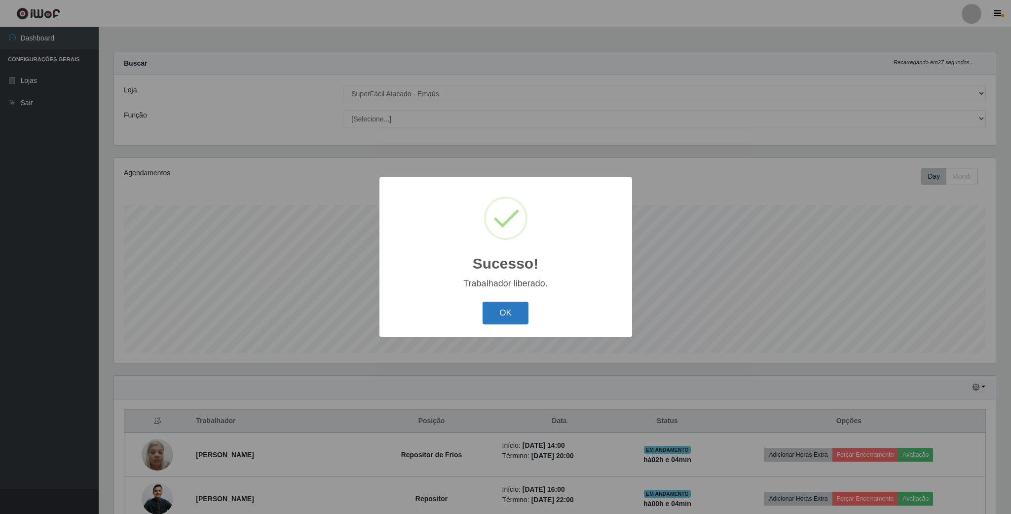
click at [515, 309] on button "OK" at bounding box center [505, 312] width 46 height 23
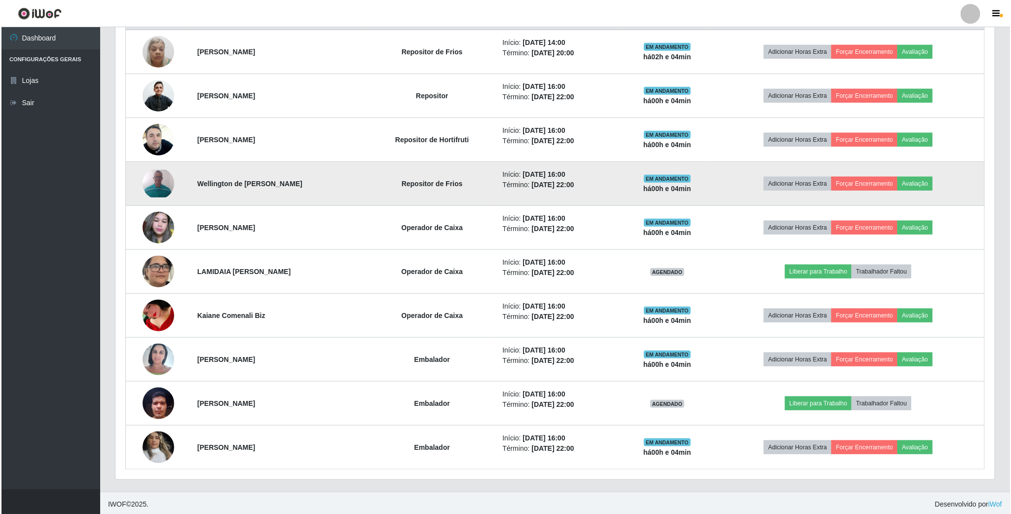
scroll to position [410, 0]
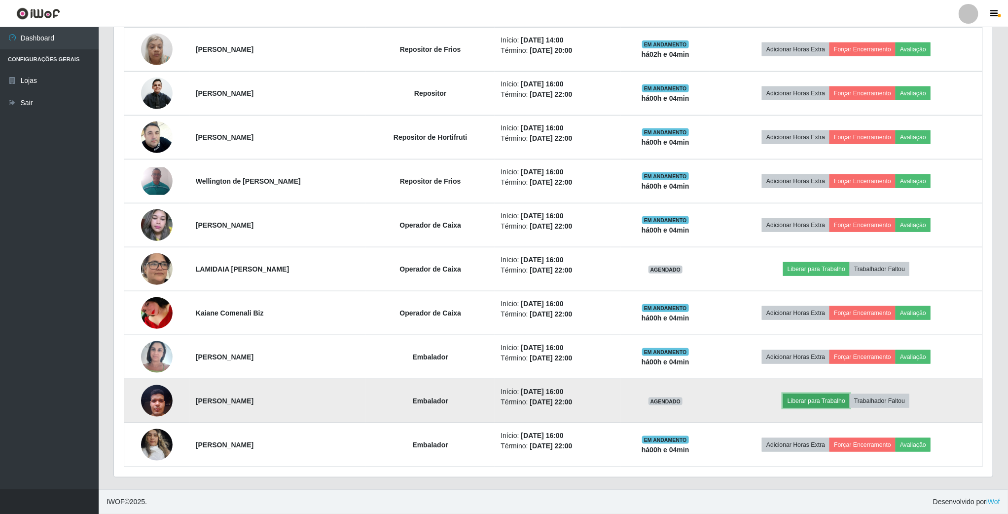
click at [850, 394] on button "Liberar para Trabalho" at bounding box center [816, 401] width 67 height 14
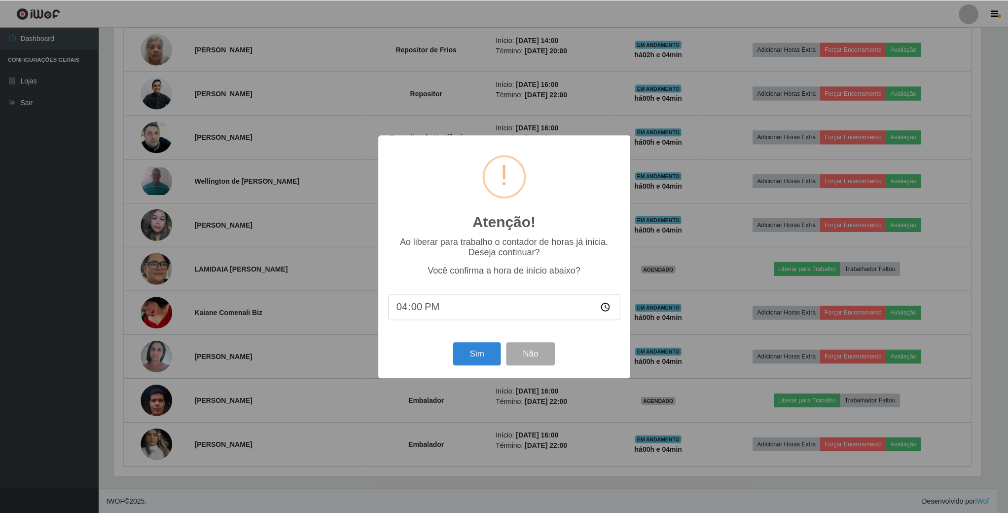
scroll to position [206, 870]
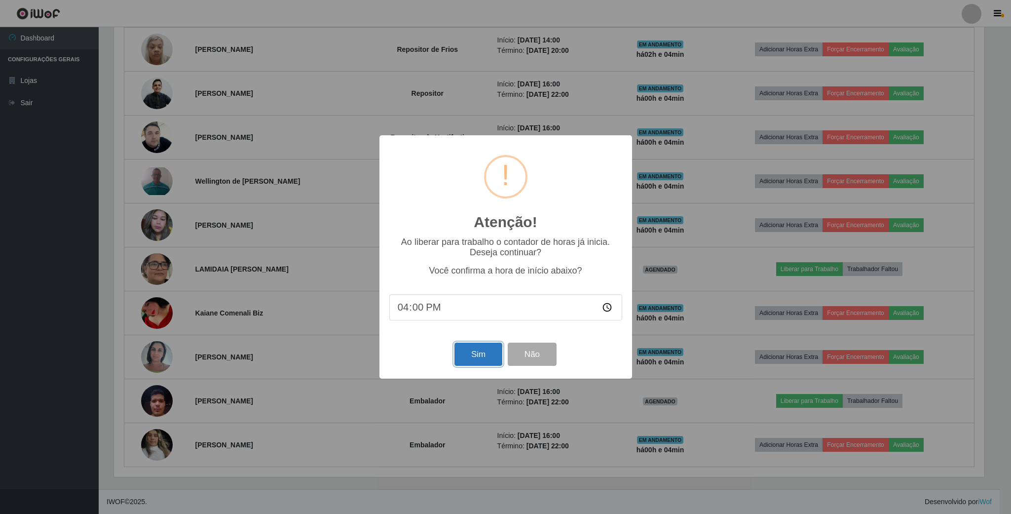
click at [462, 353] on button "Sim" at bounding box center [478, 353] width 48 height 23
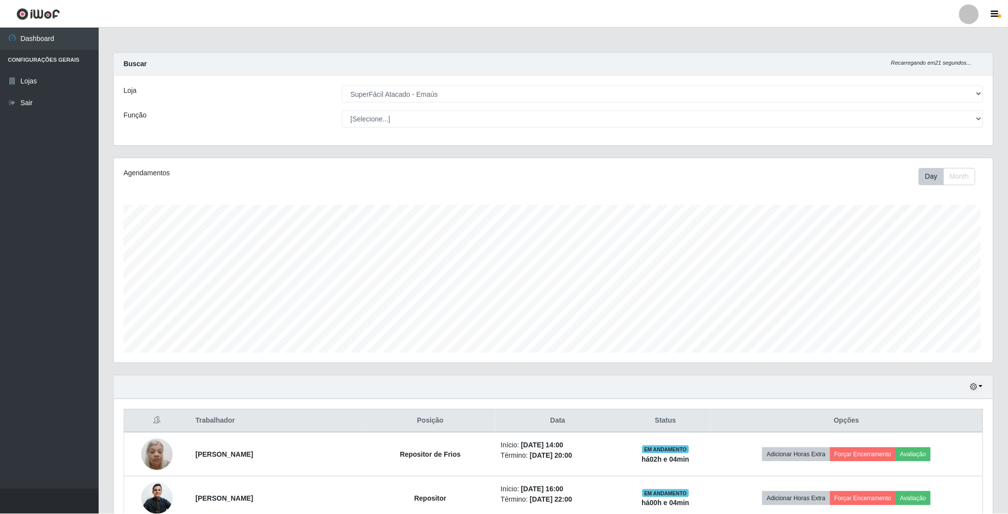
scroll to position [206, 881]
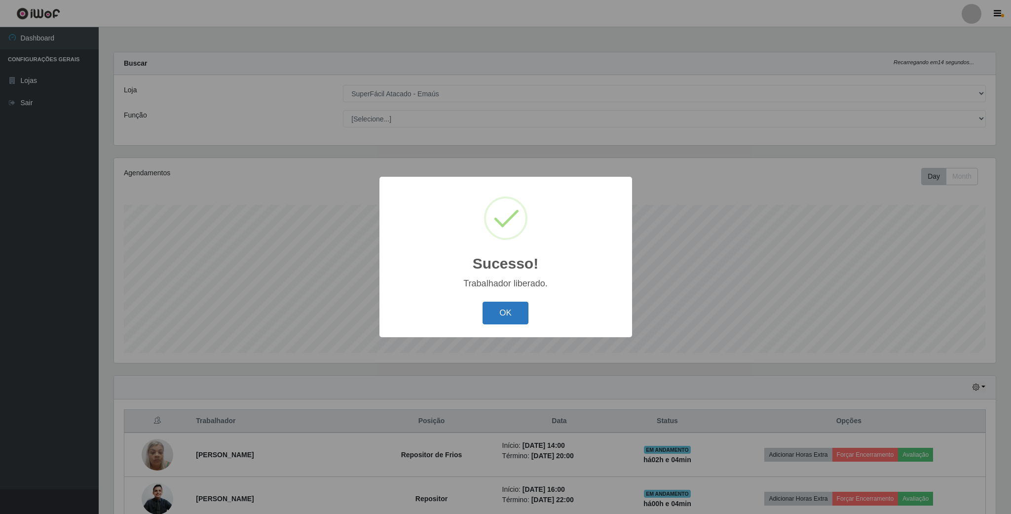
click at [509, 320] on button "OK" at bounding box center [505, 312] width 46 height 23
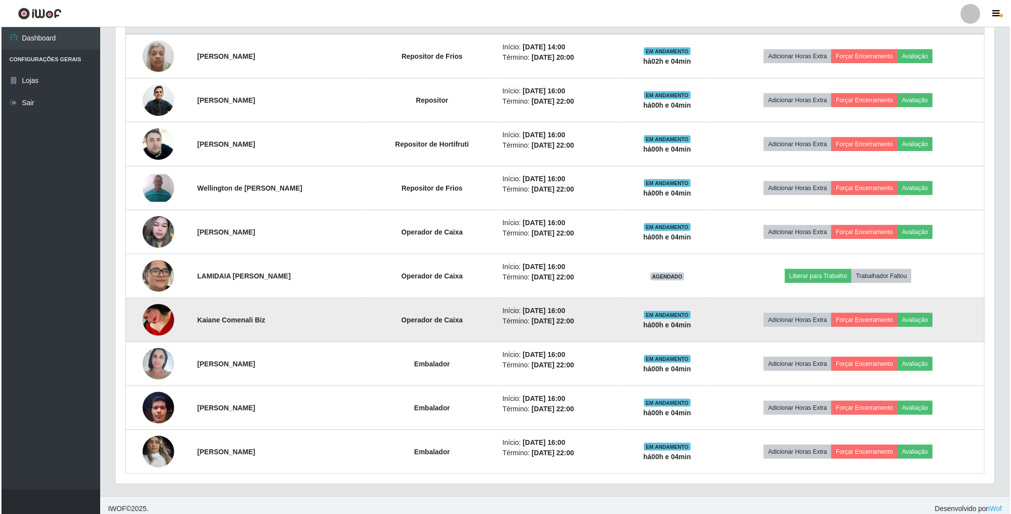
scroll to position [410, 0]
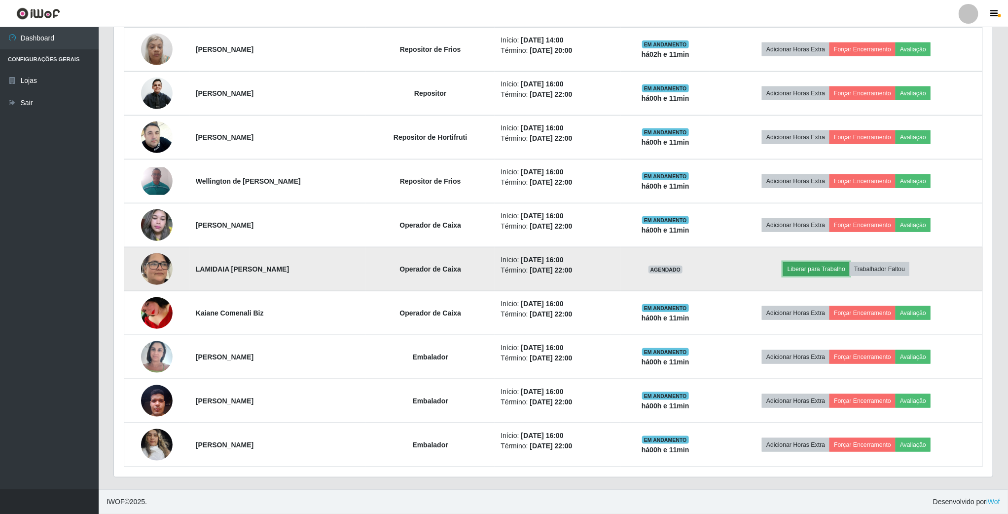
click at [842, 265] on button "Liberar para Trabalho" at bounding box center [816, 269] width 67 height 14
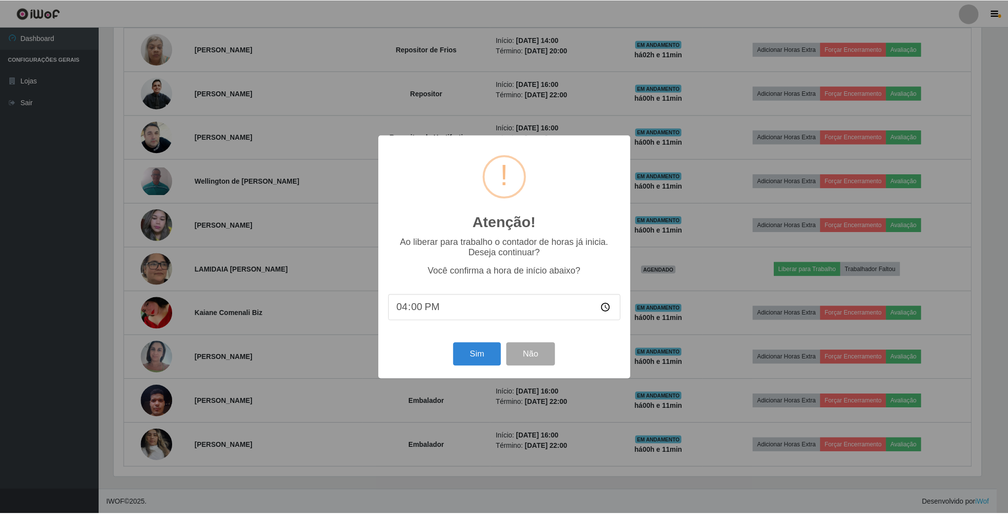
scroll to position [206, 870]
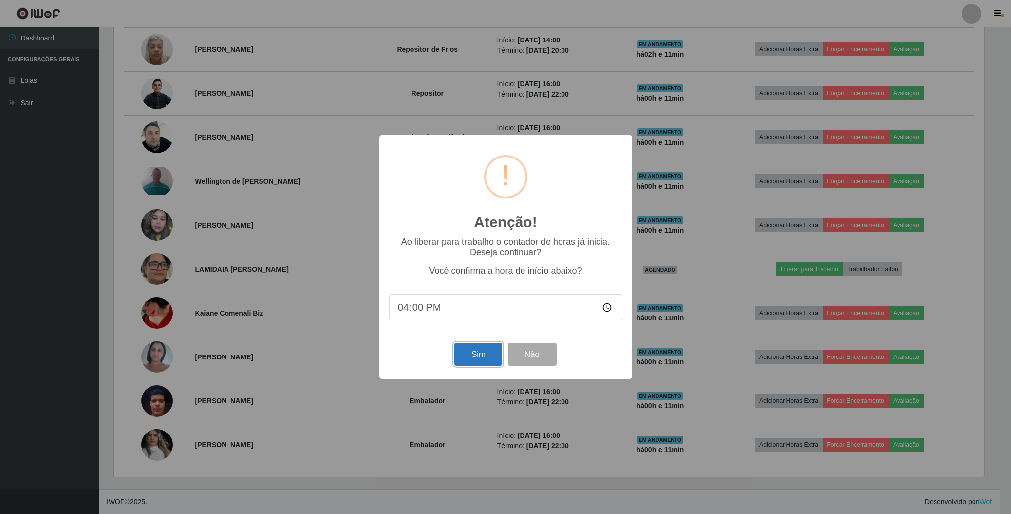
click at [480, 357] on button "Sim" at bounding box center [478, 353] width 48 height 23
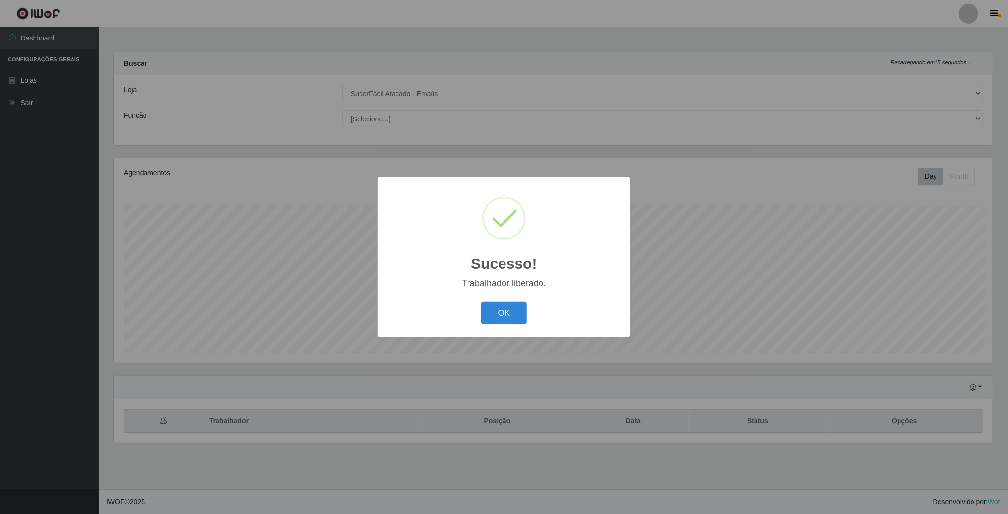
scroll to position [206, 881]
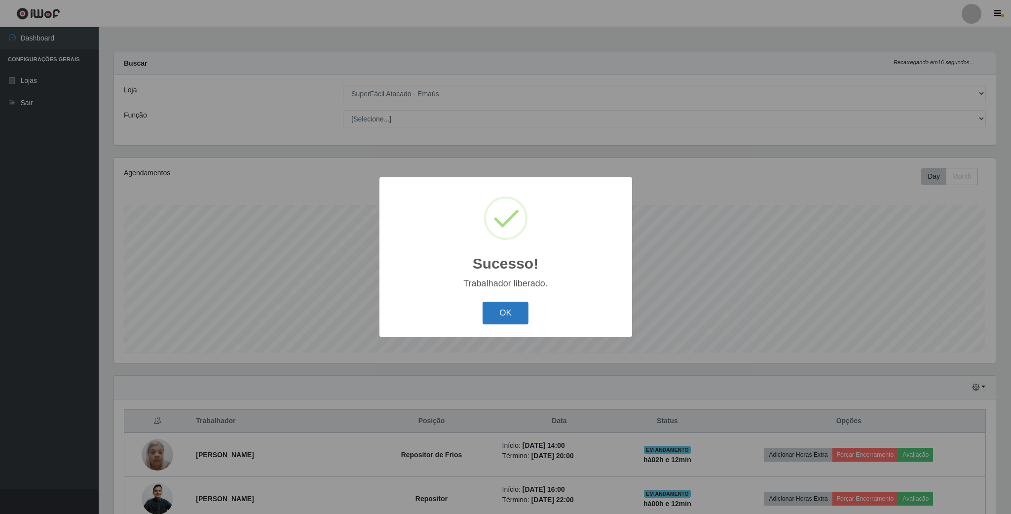
click at [504, 305] on button "OK" at bounding box center [505, 312] width 46 height 23
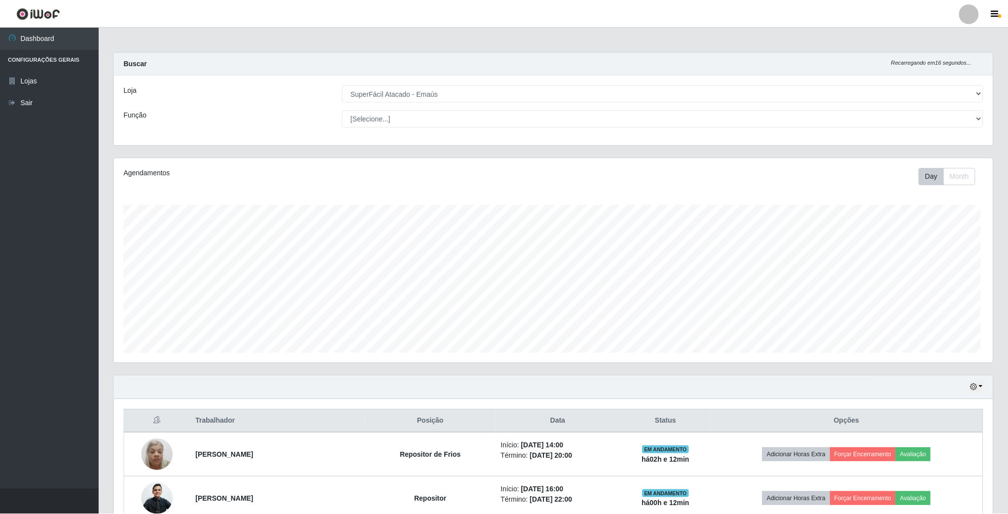
scroll to position [493146, 492471]
